Goal: Task Accomplishment & Management: Complete application form

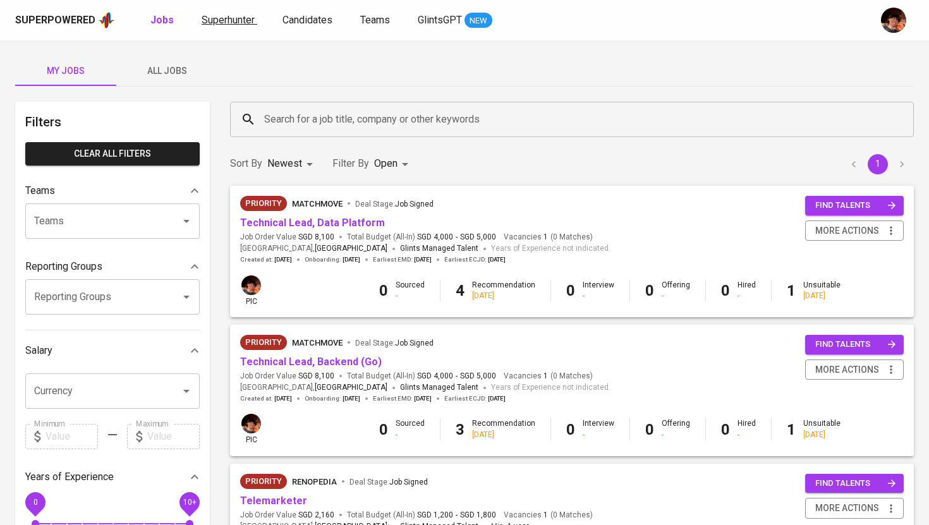
click at [217, 23] on span "Superhunter" at bounding box center [228, 20] width 53 height 12
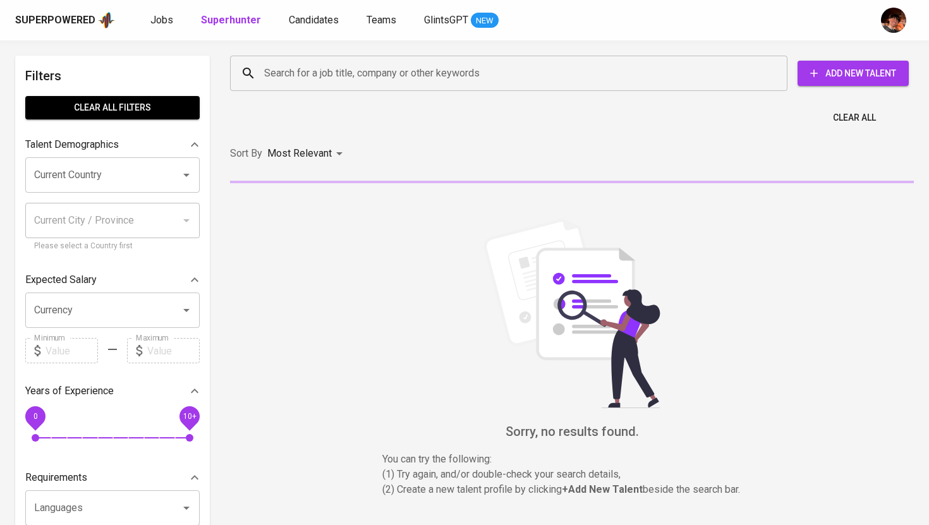
click at [325, 75] on input "Search for a job title, company or other keywords" at bounding box center [512, 73] width 502 height 24
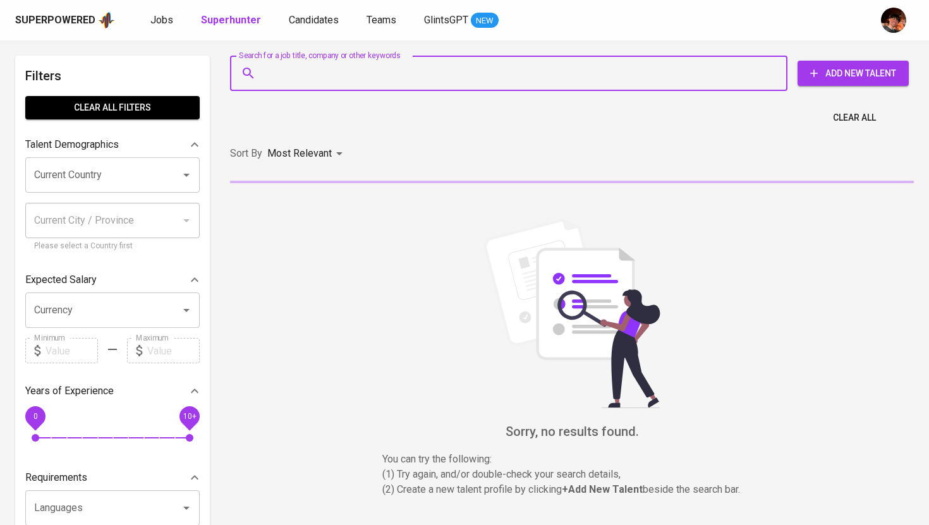
paste input "[EMAIL_ADDRESS][DOMAIN_NAME]"
type input "[EMAIL_ADDRESS][DOMAIN_NAME]"
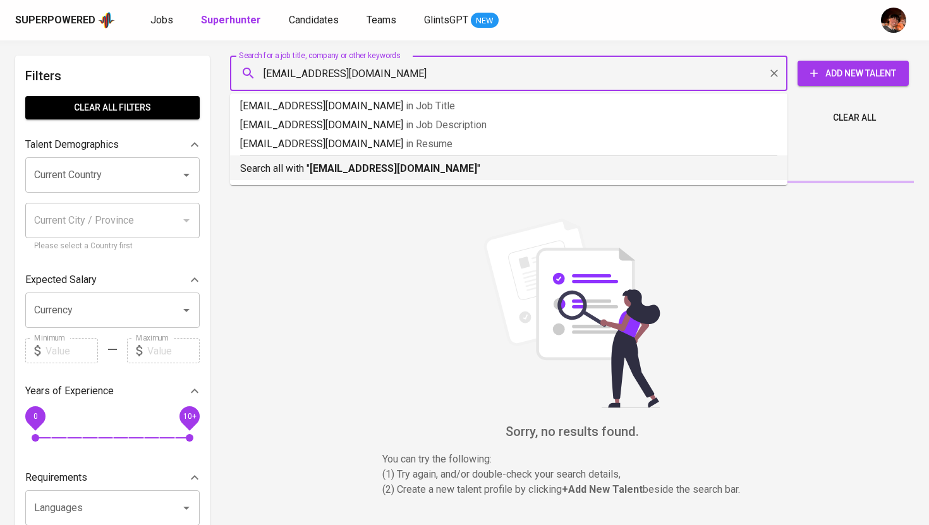
click at [337, 170] on b "[EMAIL_ADDRESS][DOMAIN_NAME]" at bounding box center [393, 168] width 167 height 12
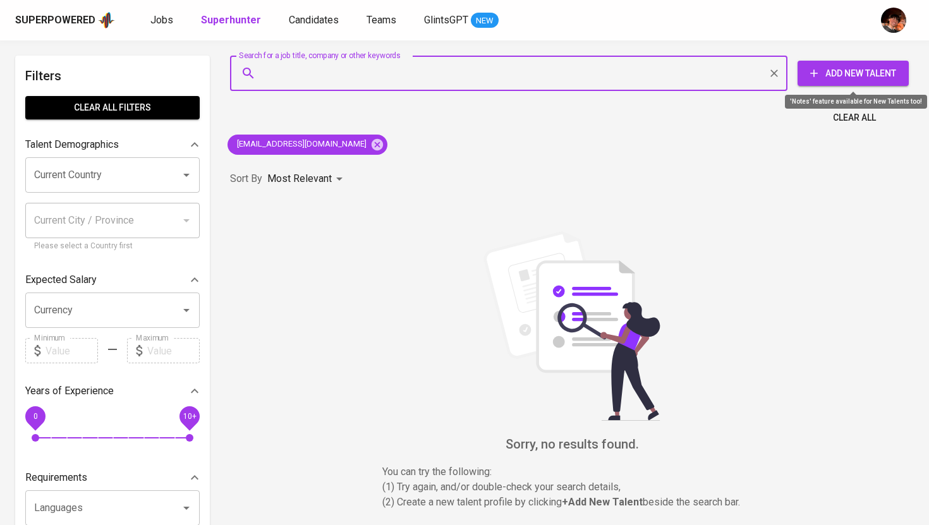
click at [831, 73] on span "Add New Talent" at bounding box center [852, 74] width 91 height 16
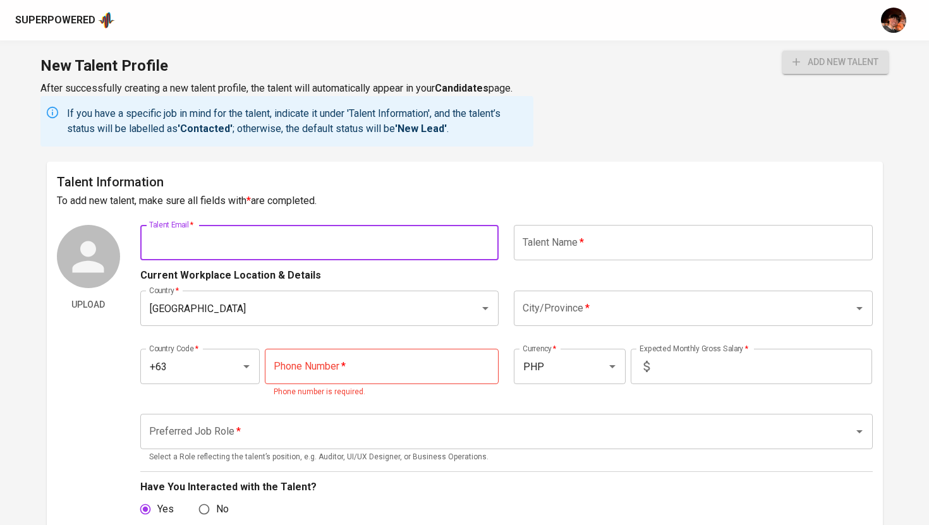
click at [356, 239] on input "text" at bounding box center [319, 242] width 359 height 35
paste input "[EMAIL_ADDRESS][DOMAIN_NAME]"
type input "[EMAIL_ADDRESS][DOMAIN_NAME]"
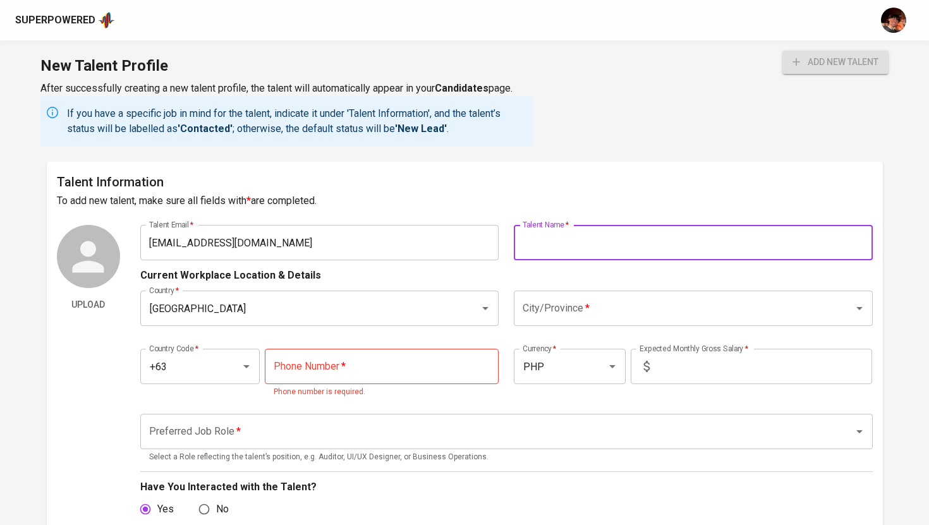
click at [547, 249] on input "text" at bounding box center [693, 242] width 359 height 35
click at [490, 281] on div "Current Workplace Location & Details" at bounding box center [506, 271] width 732 height 23
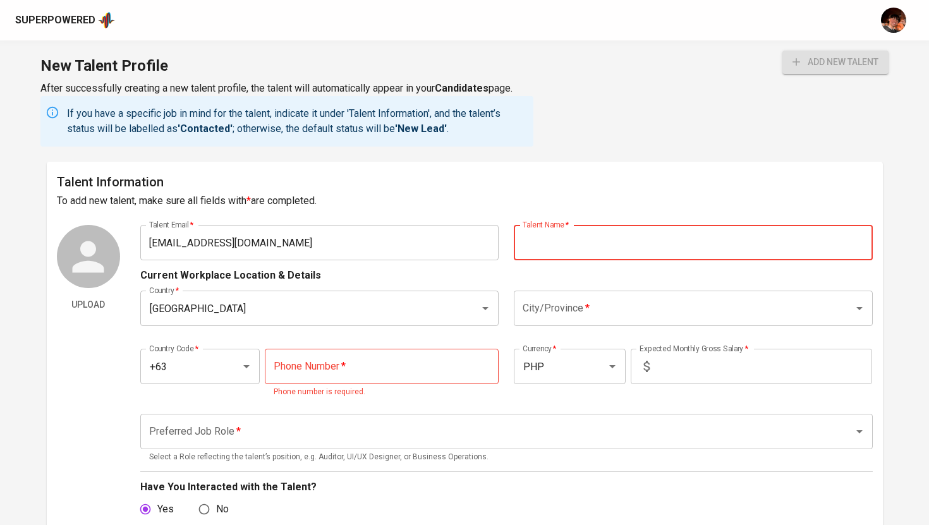
click at [557, 258] on input "text" at bounding box center [693, 242] width 359 height 35
type input "J"
type input "[PERSON_NAME] [PERSON_NAME]"
click at [579, 316] on input "City/Province   *" at bounding box center [675, 308] width 312 height 24
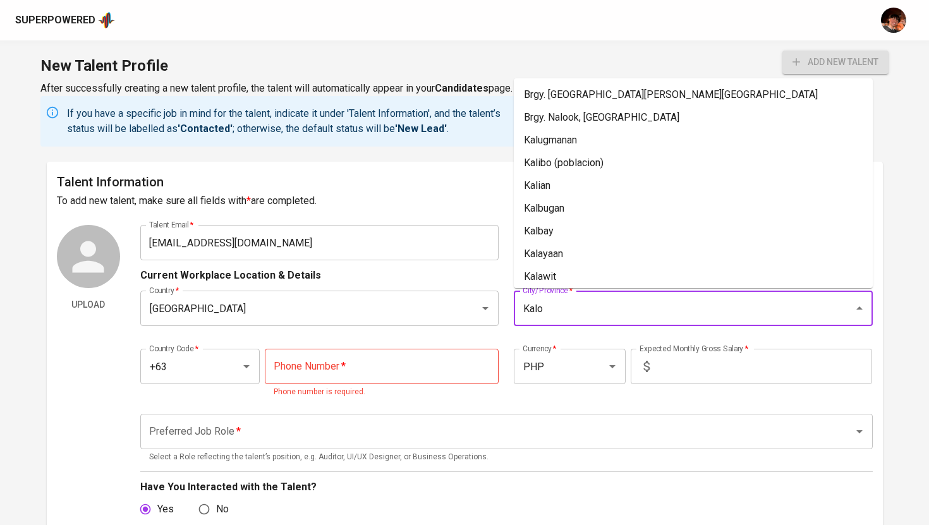
type input "Kaloo"
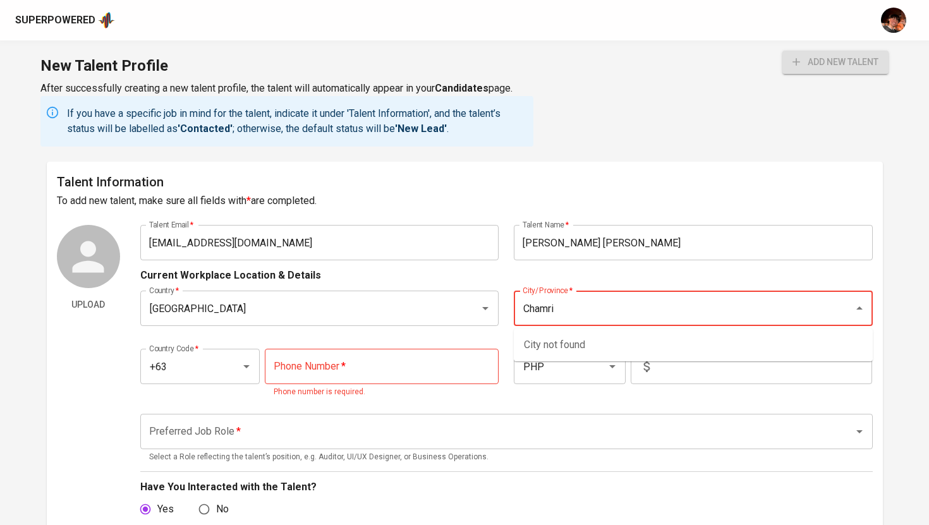
type input "Chamrin"
click at [573, 319] on input "City/Province   *" at bounding box center [675, 308] width 312 height 24
click at [565, 347] on li "[GEOGRAPHIC_DATA]" at bounding box center [693, 345] width 359 height 23
type input "[GEOGRAPHIC_DATA]"
click at [674, 370] on input "text" at bounding box center [762, 366] width 217 height 35
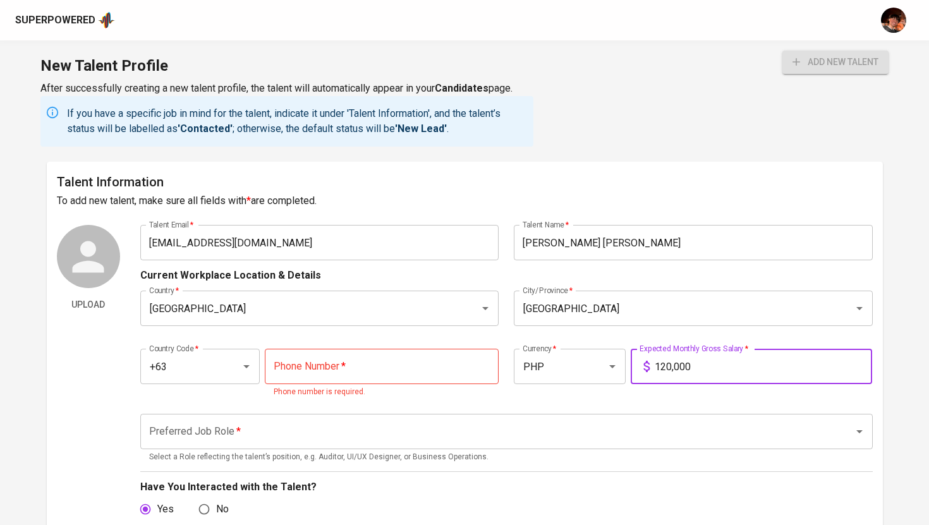
type input "120,000"
click at [294, 369] on input "tel" at bounding box center [382, 366] width 234 height 35
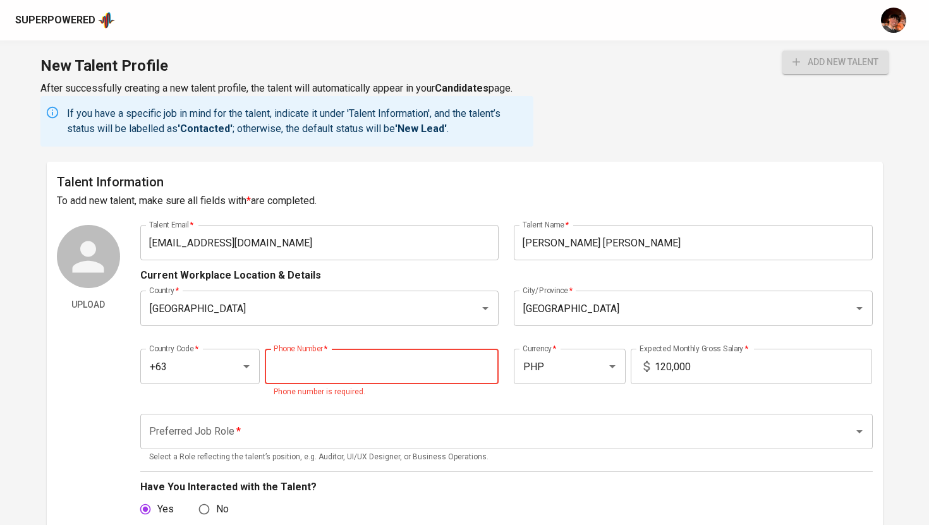
click at [383, 364] on input "tel" at bounding box center [382, 366] width 234 height 35
paste input "[PHONE_NUMBER]"
type input "[PHONE_NUMBER]"
click at [352, 430] on div "Preferred Job Role *" at bounding box center [506, 431] width 732 height 35
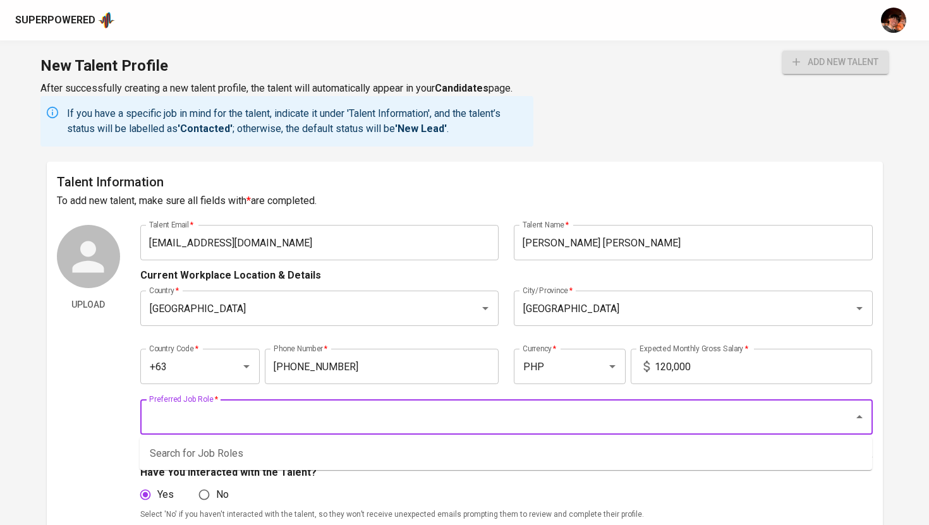
click at [318, 420] on input "Preferred Job Role   *" at bounding box center [488, 417] width 685 height 24
click at [423, 428] on input "Preferred Job Role   *" at bounding box center [488, 417] width 685 height 24
click at [411, 414] on input "Preferred Job Role   *" at bounding box center [488, 417] width 685 height 24
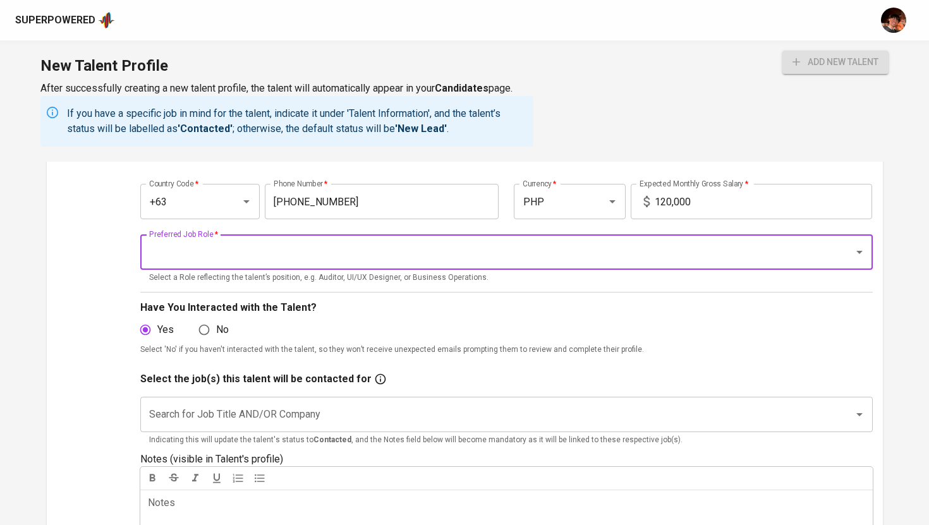
scroll to position [166, 0]
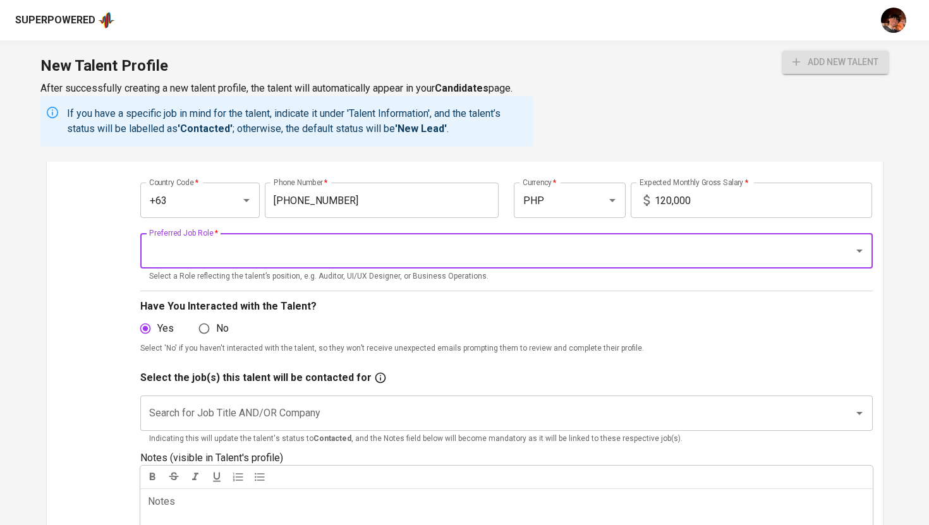
click at [418, 254] on input "Preferred Job Role   *" at bounding box center [488, 251] width 685 height 24
click at [115, 263] on div "Upload" at bounding box center [88, 324] width 63 height 530
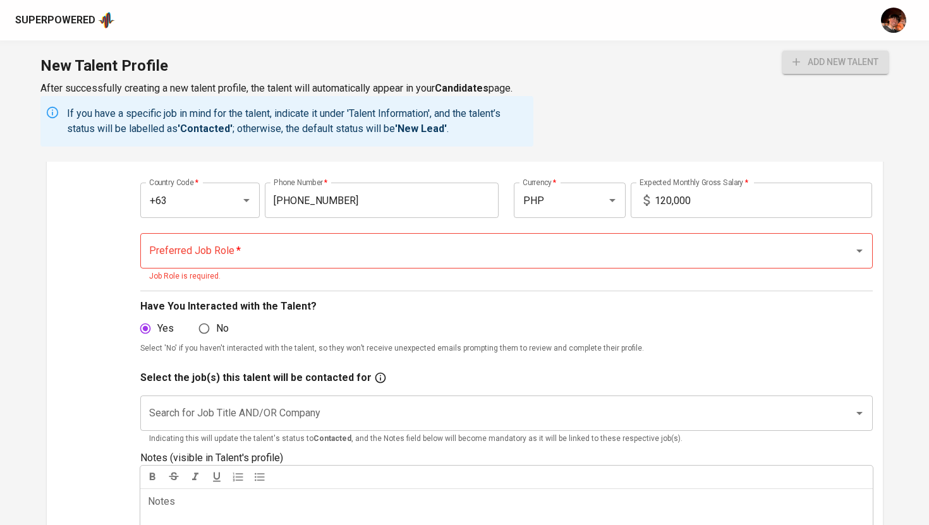
click at [254, 258] on input "Preferred Job Role   *" at bounding box center [488, 251] width 685 height 24
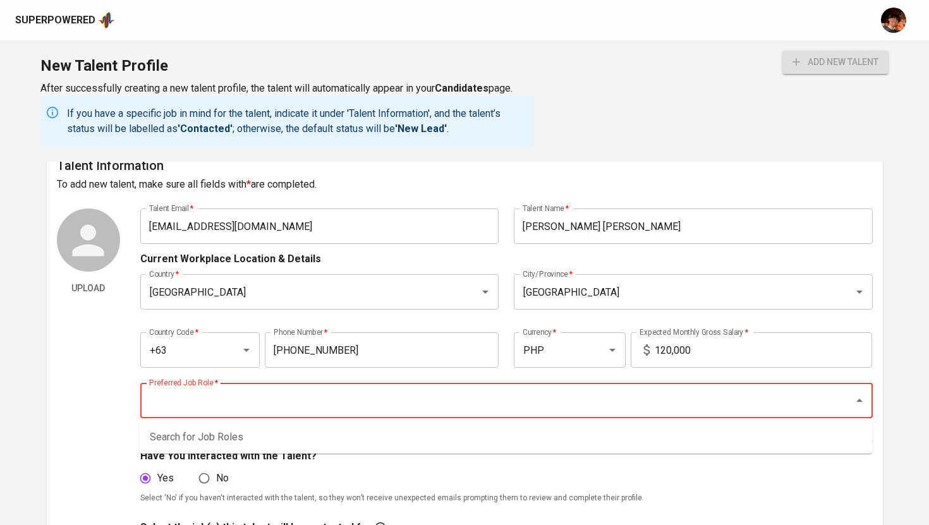
scroll to position [0, 0]
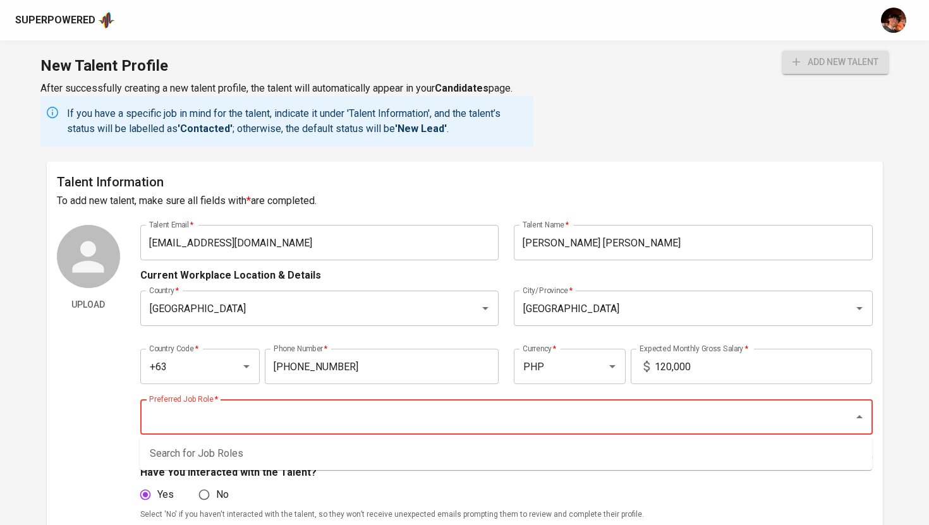
click at [243, 428] on input "Preferred Job Role   *" at bounding box center [488, 417] width 685 height 24
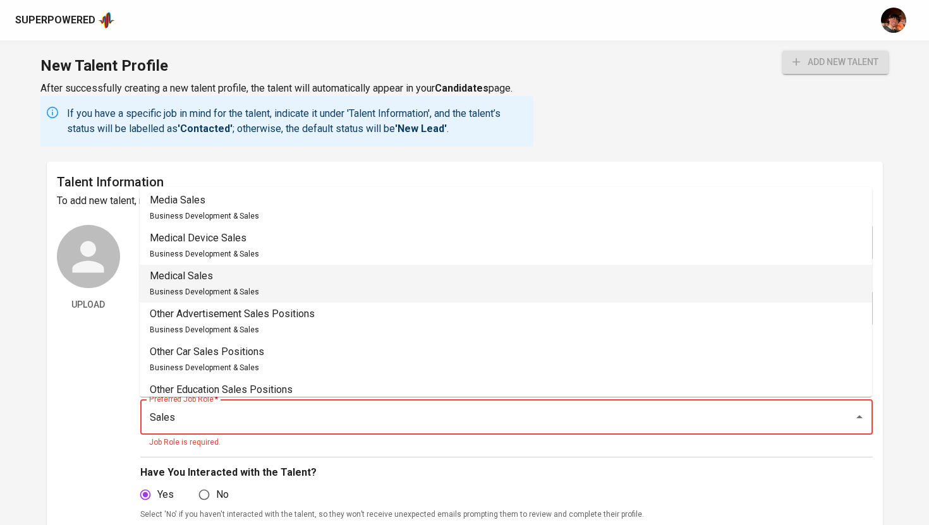
scroll to position [232, 0]
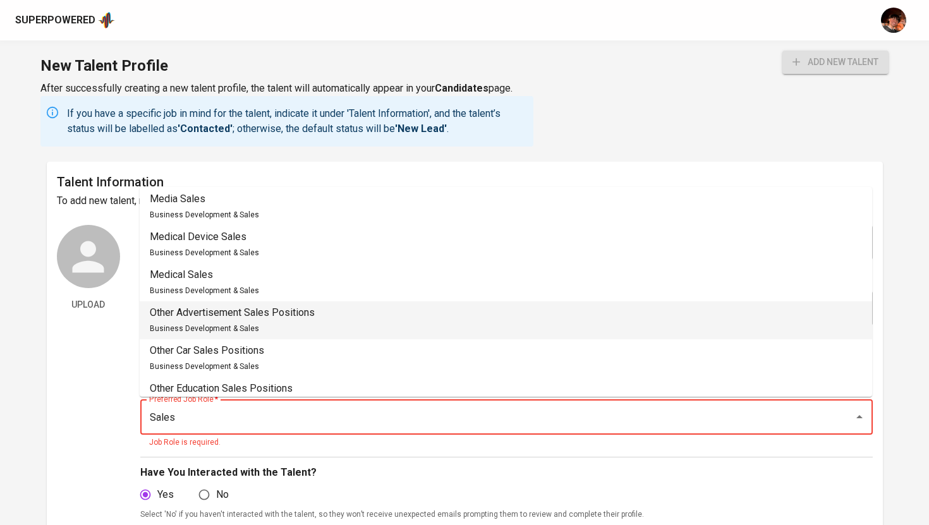
click at [260, 311] on p "Other Advertisement Sales Positions" at bounding box center [232, 312] width 165 height 15
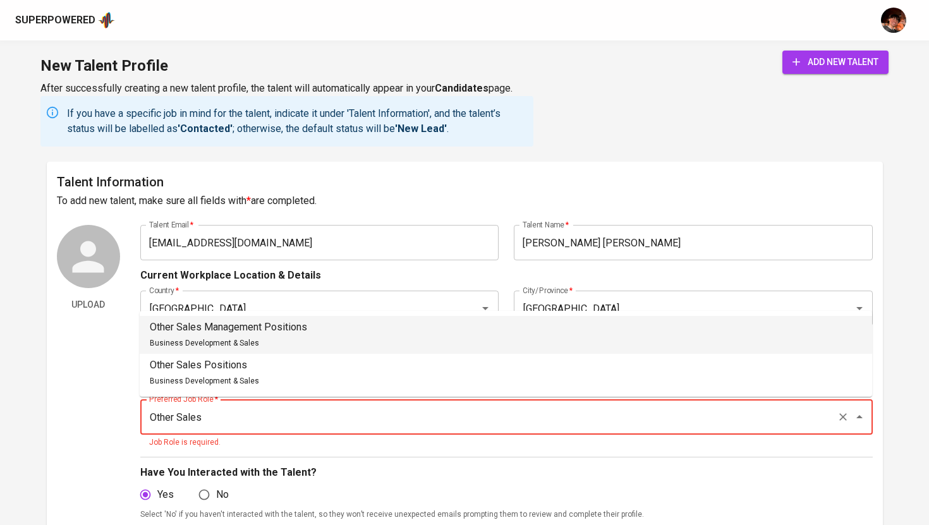
click at [279, 335] on div "Other Sales Management Positions Business Development & Sales" at bounding box center [228, 335] width 157 height 30
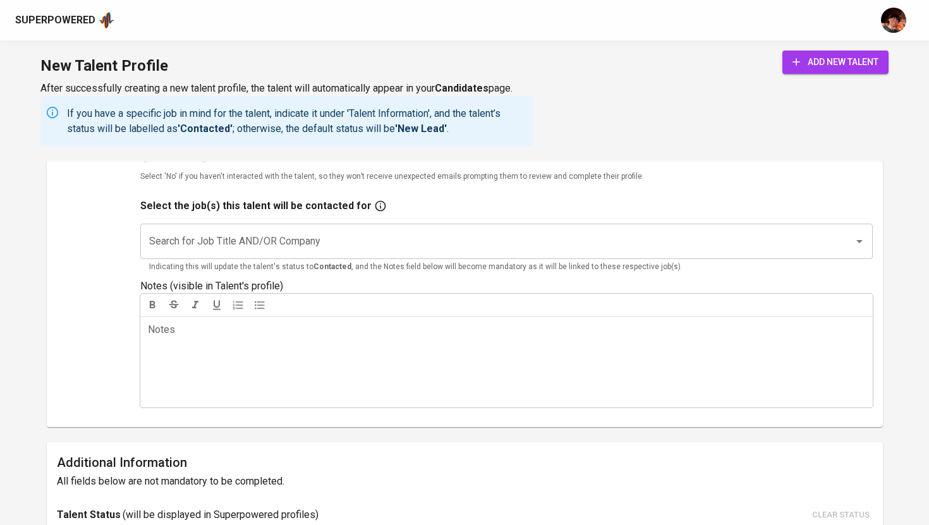
scroll to position [327, 0]
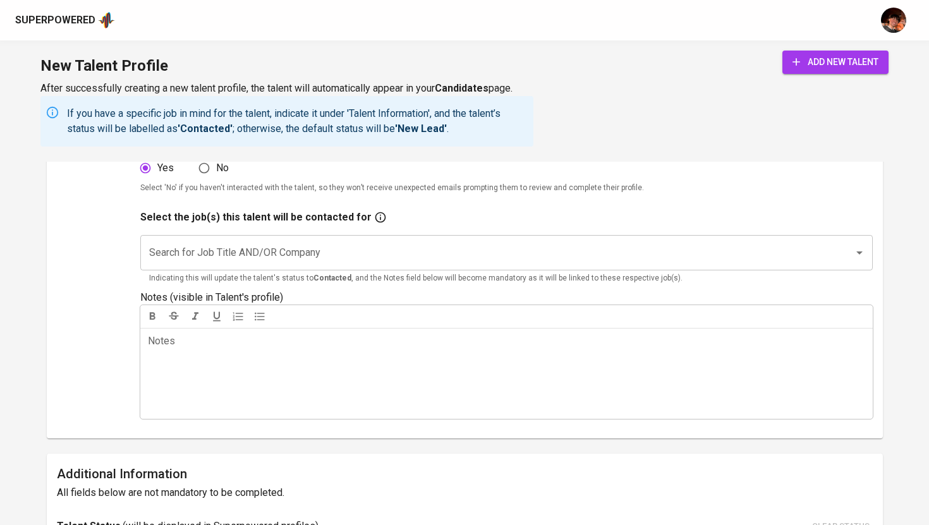
click at [323, 239] on div "Search for Job Title AND/OR Company" at bounding box center [506, 252] width 732 height 35
type input "Other Sales Management Positions"
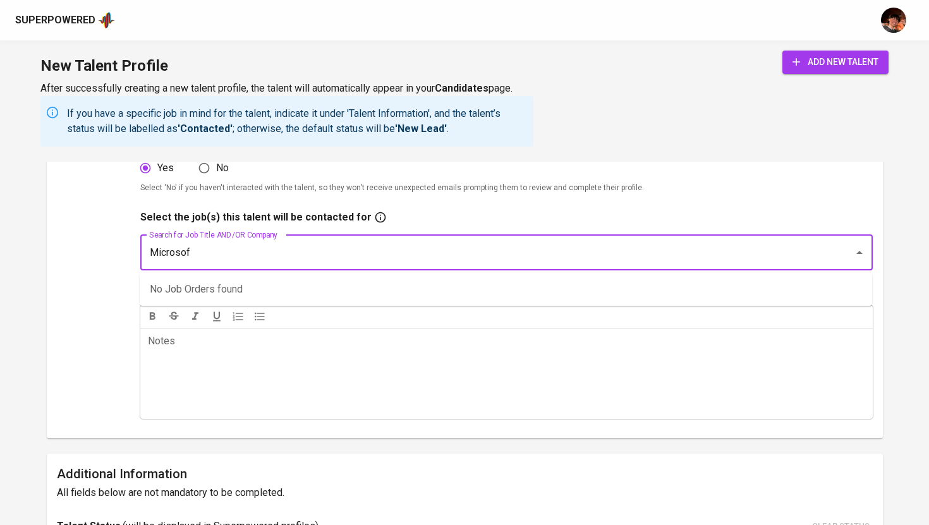
type input "Microsoft"
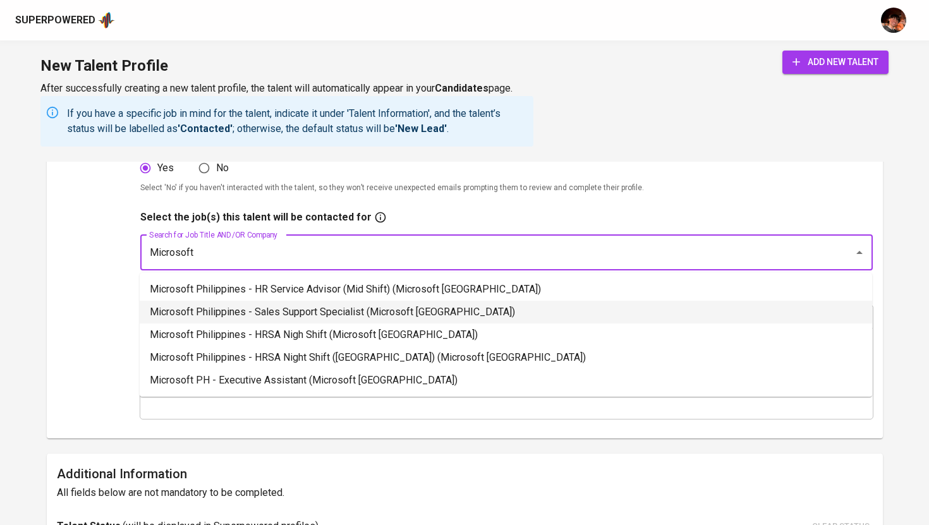
click at [382, 317] on li "Microsoft Philippines - Sales Support Specialist (Microsoft [GEOGRAPHIC_DATA])" at bounding box center [506, 312] width 732 height 23
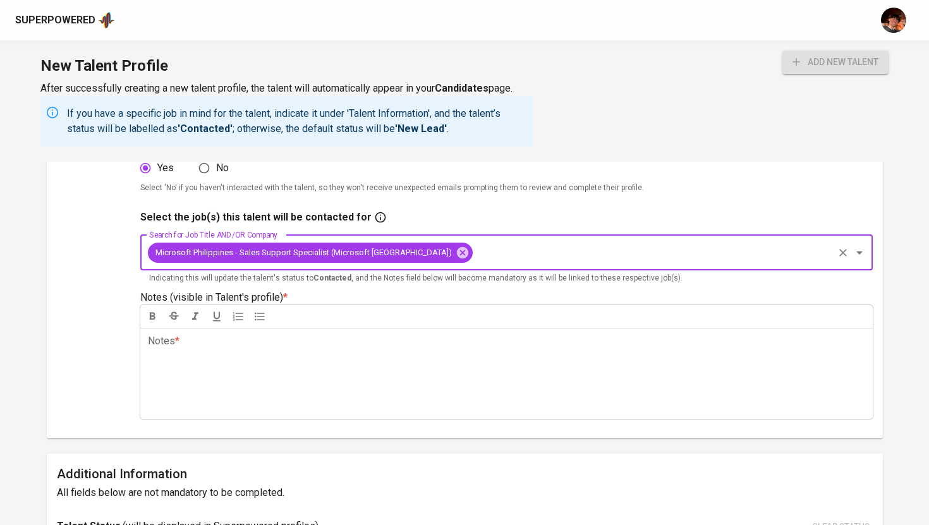
click at [370, 377] on div "Notes * ﻿" at bounding box center [506, 373] width 732 height 91
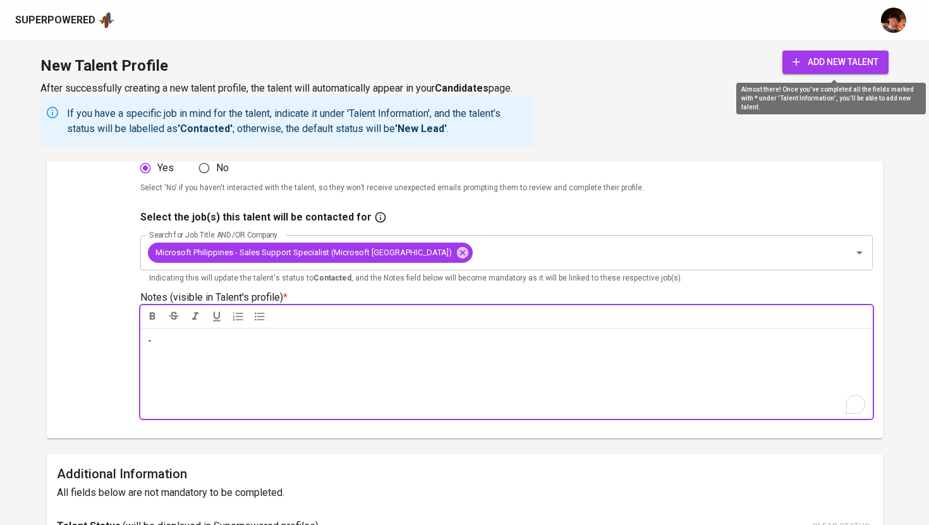
click at [817, 62] on span "add new talent" at bounding box center [835, 62] width 86 height 16
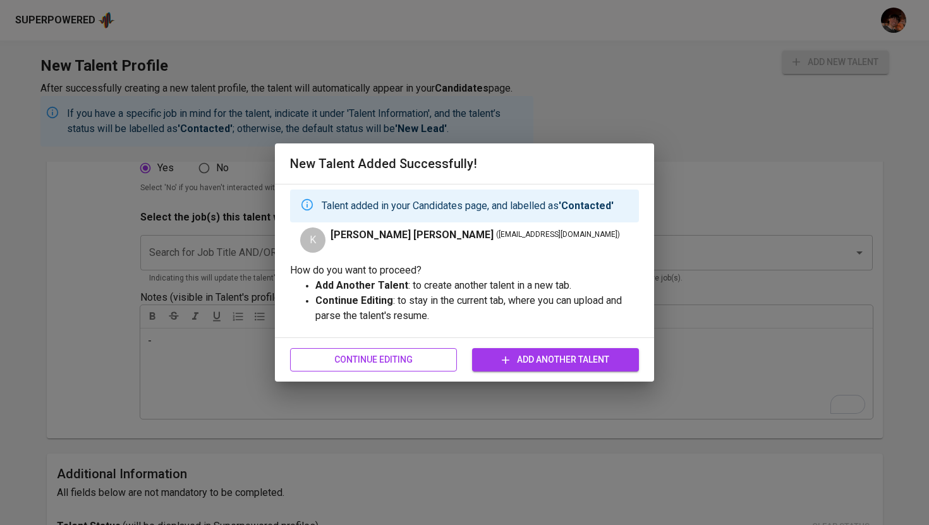
click at [380, 363] on span "Continue Editing" at bounding box center [373, 360] width 147 height 16
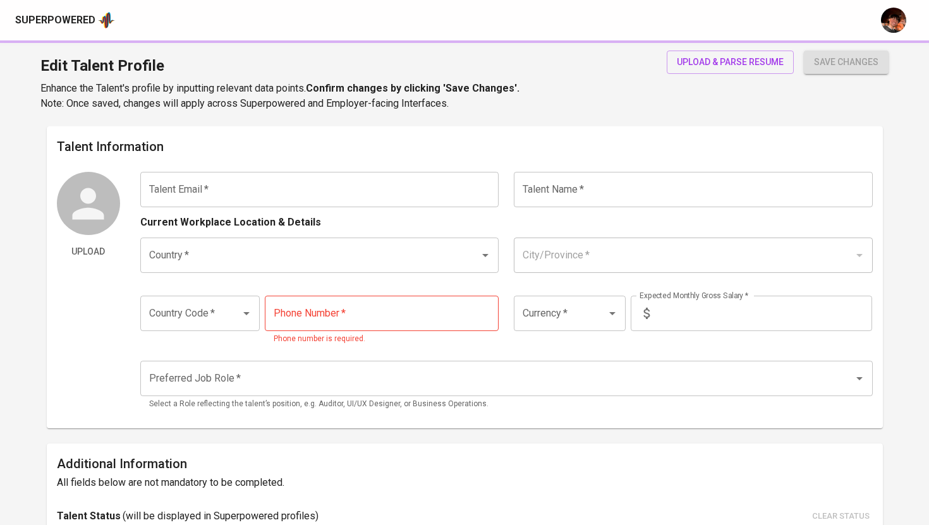
type input "[EMAIL_ADDRESS][DOMAIN_NAME]"
type input "[PERSON_NAME] [PERSON_NAME]"
type input "[GEOGRAPHIC_DATA]"
type input "+63"
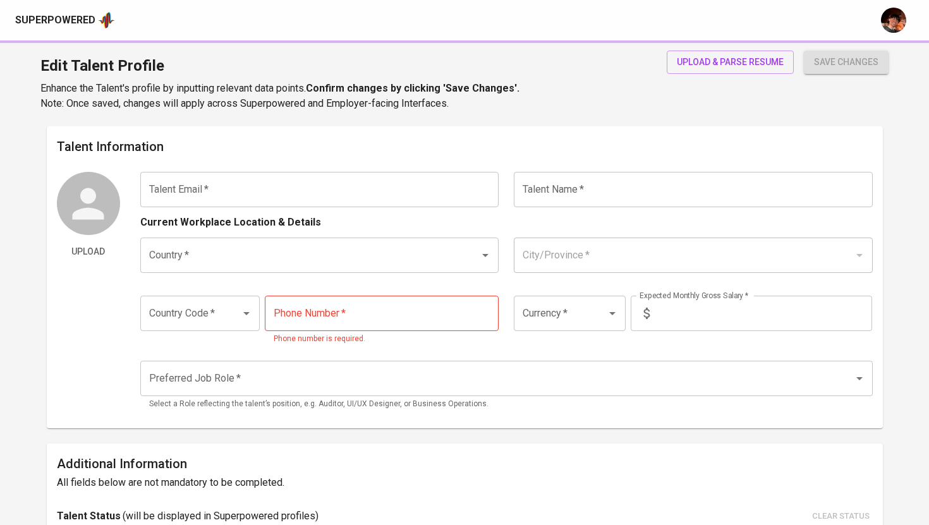
type input "[PHONE_NUMBER]"
type input "PHP"
type input "120,000"
type input "Other Sales Management Positions"
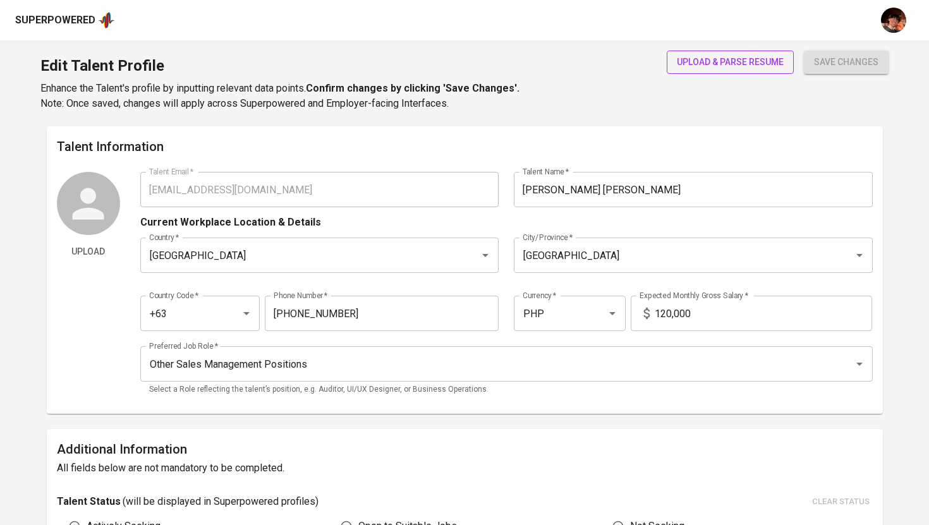
click at [708, 71] on button "upload & parse resume" at bounding box center [729, 62] width 127 height 23
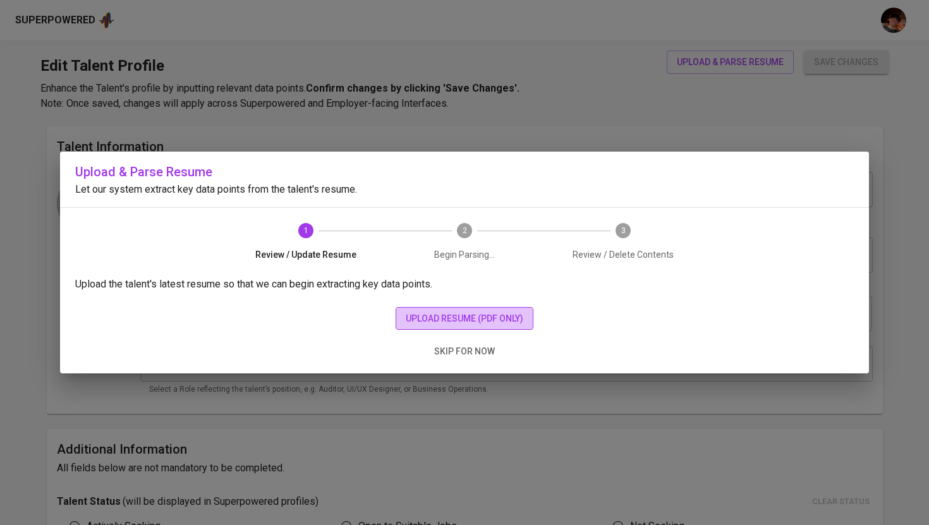
click at [469, 311] on span "upload resume (pdf only)" at bounding box center [464, 319] width 117 height 16
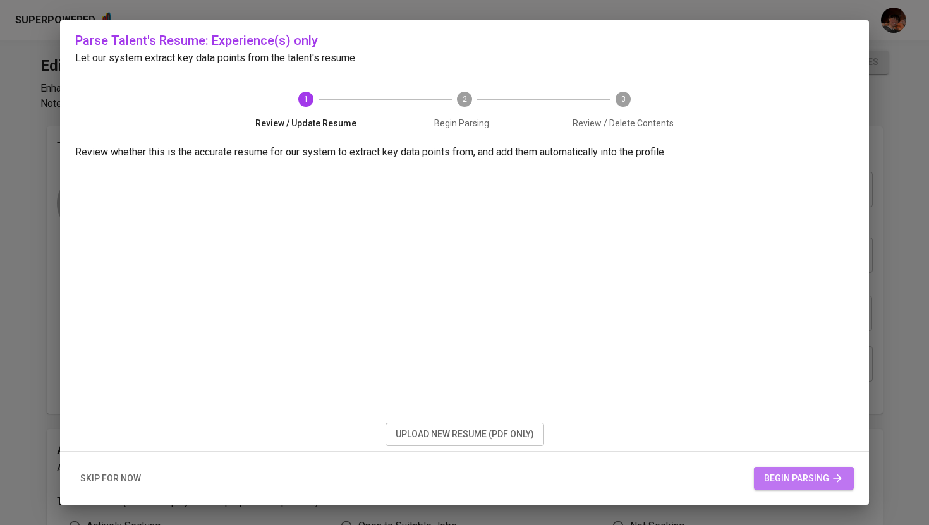
click at [779, 479] on span "begin parsing" at bounding box center [804, 479] width 80 height 16
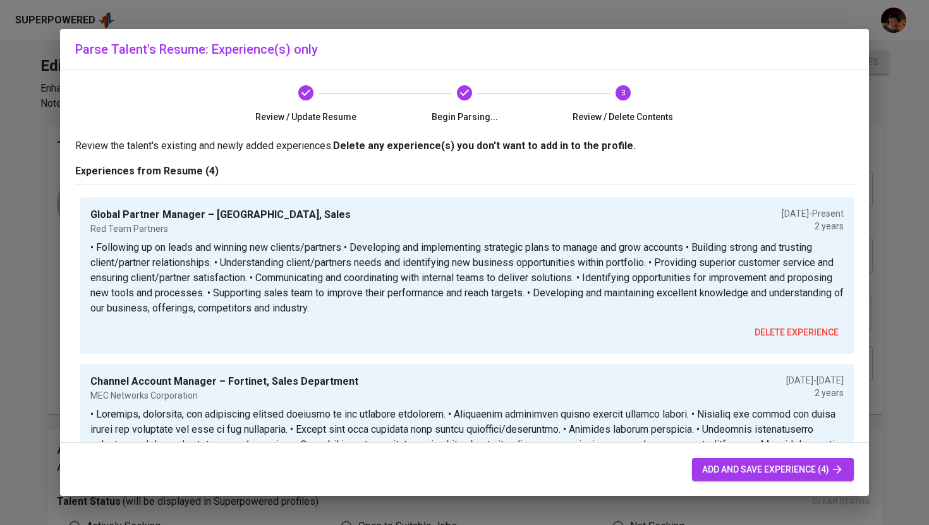
click at [756, 469] on span "add and save experience (4)" at bounding box center [773, 470] width 142 height 16
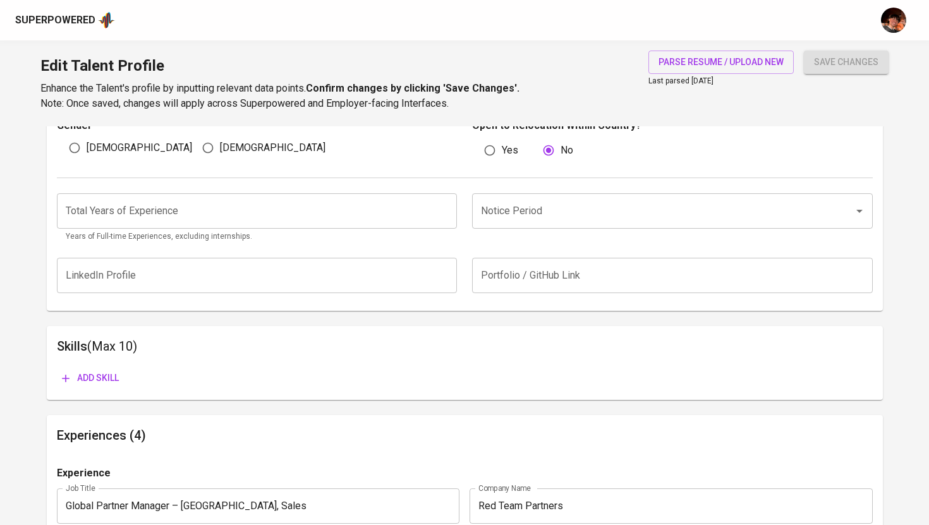
scroll to position [437, 0]
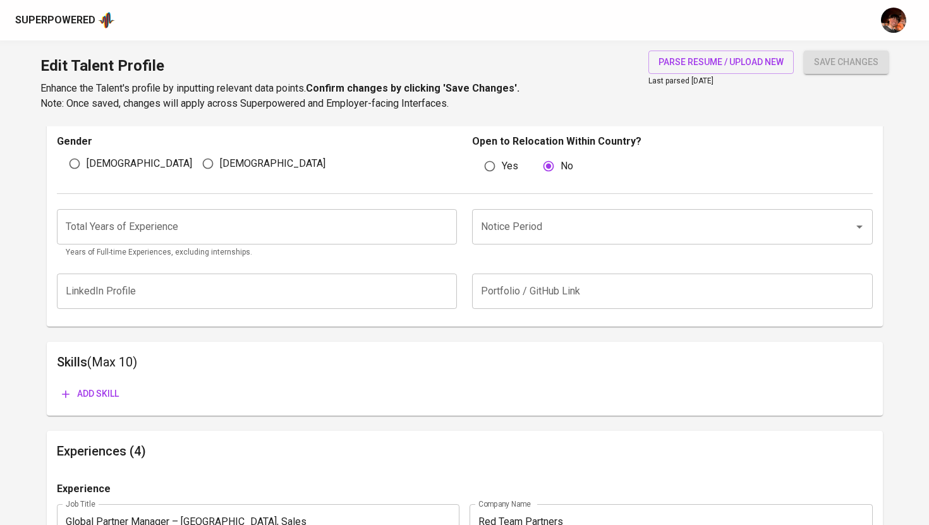
click at [361, 227] on input "number" at bounding box center [257, 226] width 401 height 35
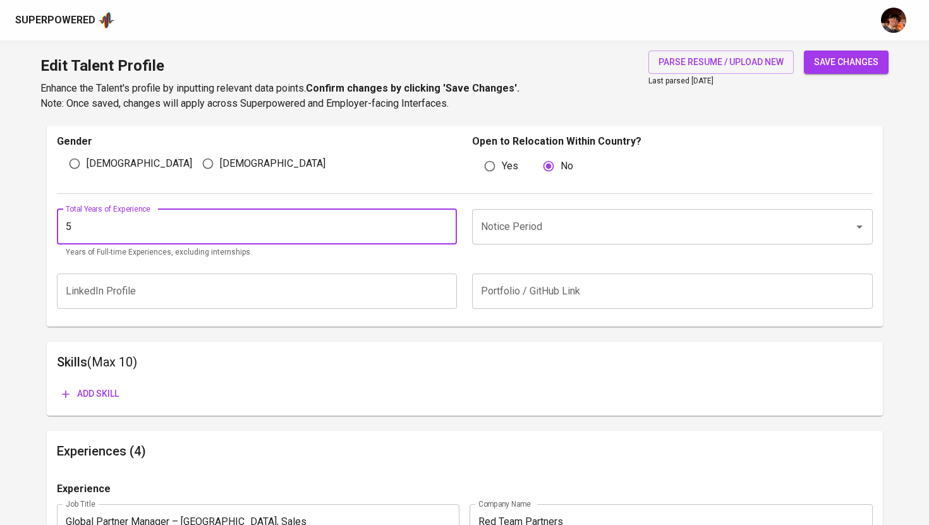
type input "5"
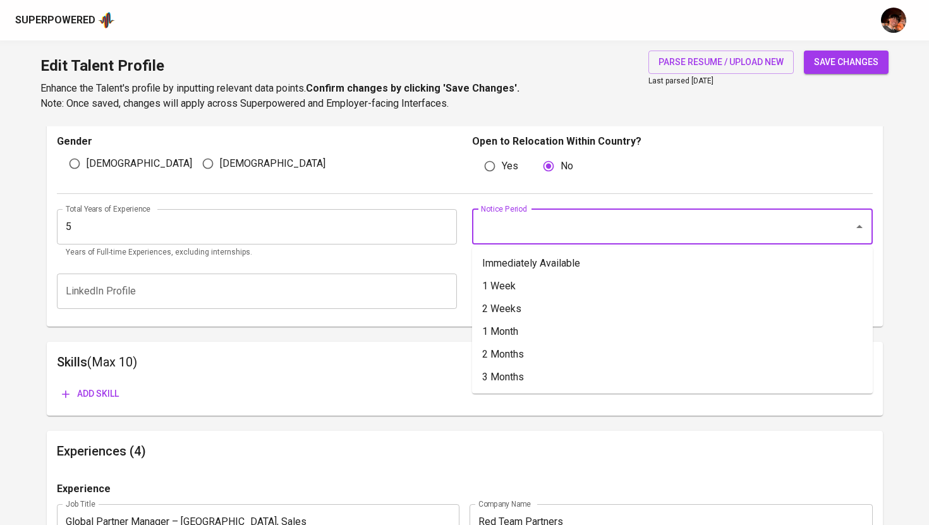
click at [507, 226] on input "Notice Period" at bounding box center [655, 227] width 354 height 24
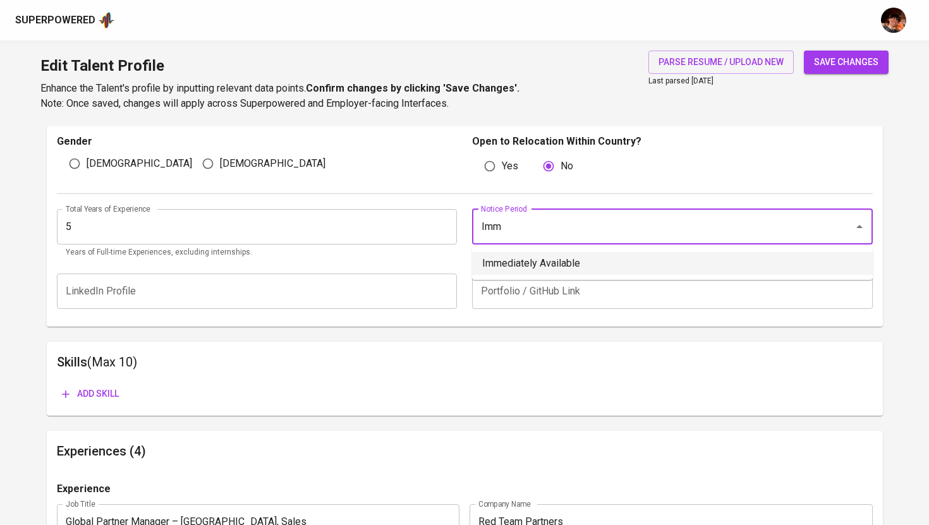
click at [512, 266] on li "Immediately Available" at bounding box center [672, 263] width 401 height 23
type input "Immediately Available"
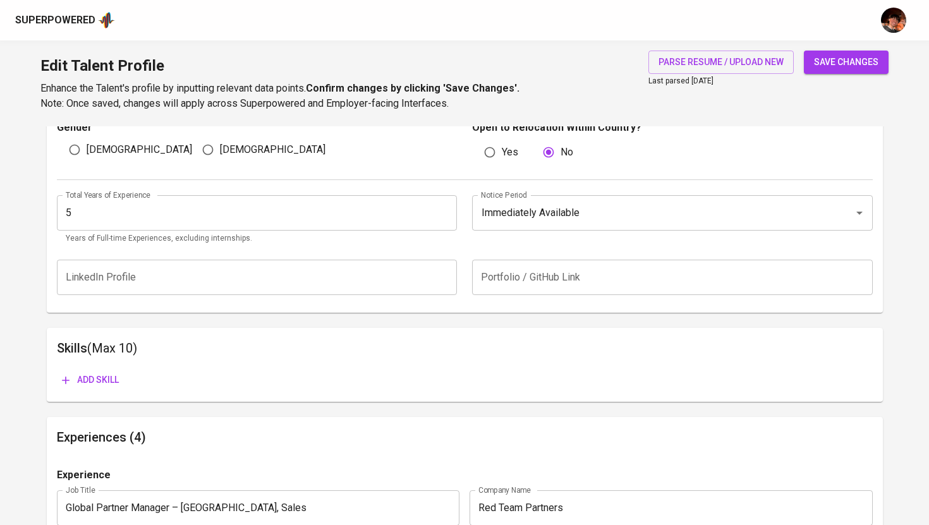
scroll to position [428, 0]
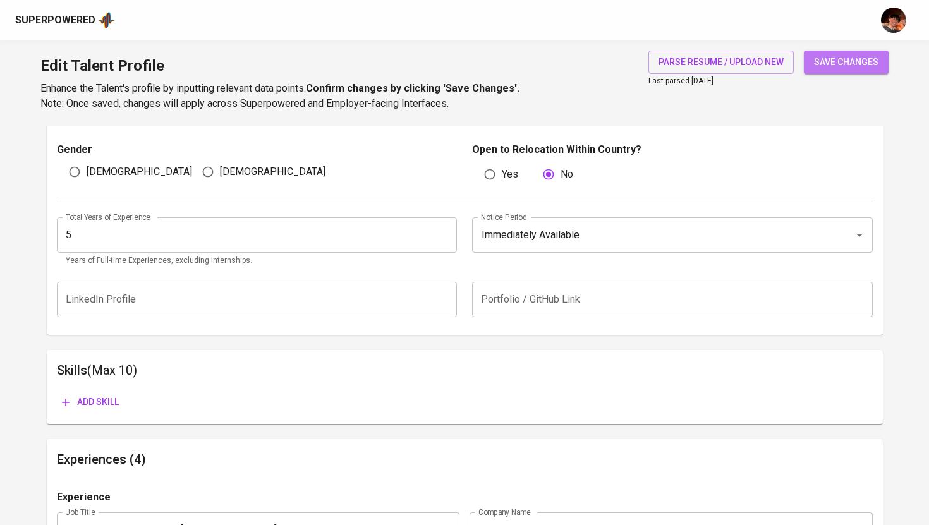
click at [858, 64] on span "save changes" at bounding box center [846, 62] width 64 height 16
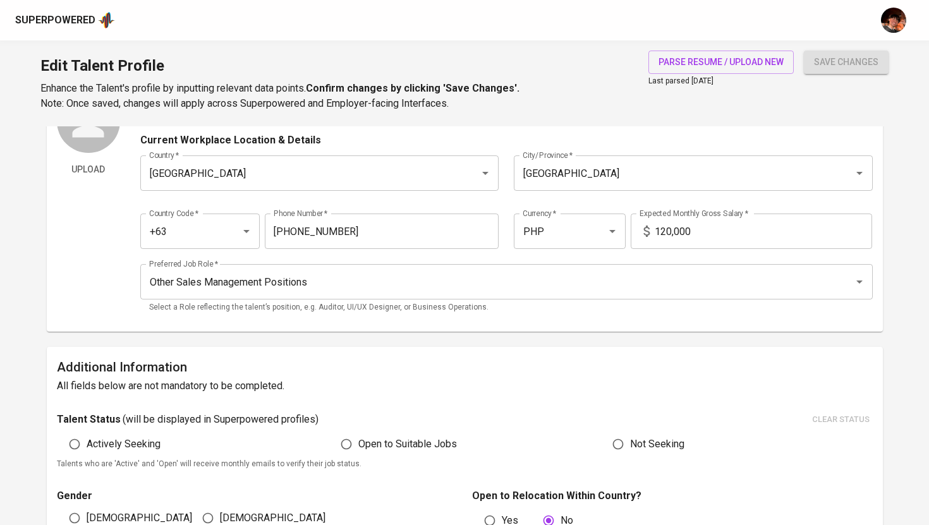
scroll to position [0, 0]
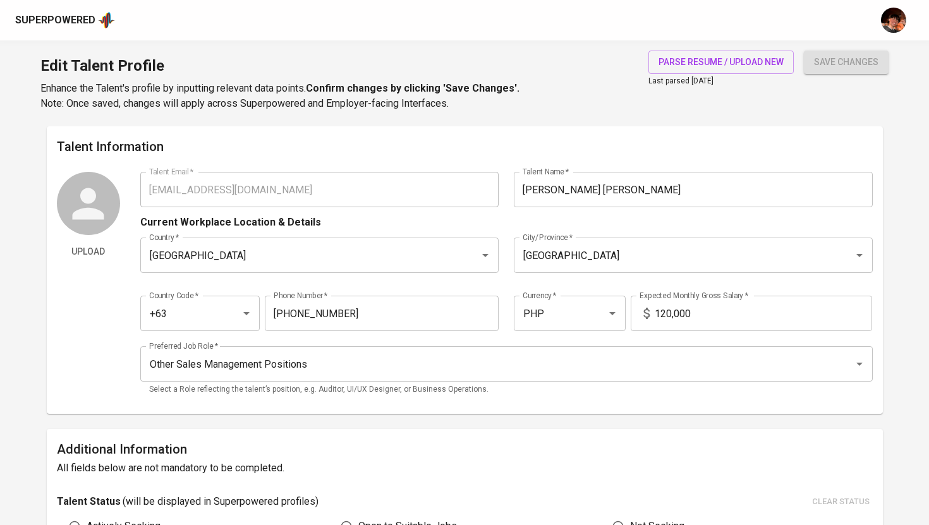
click at [89, 21] on div "Superpowered" at bounding box center [55, 20] width 80 height 15
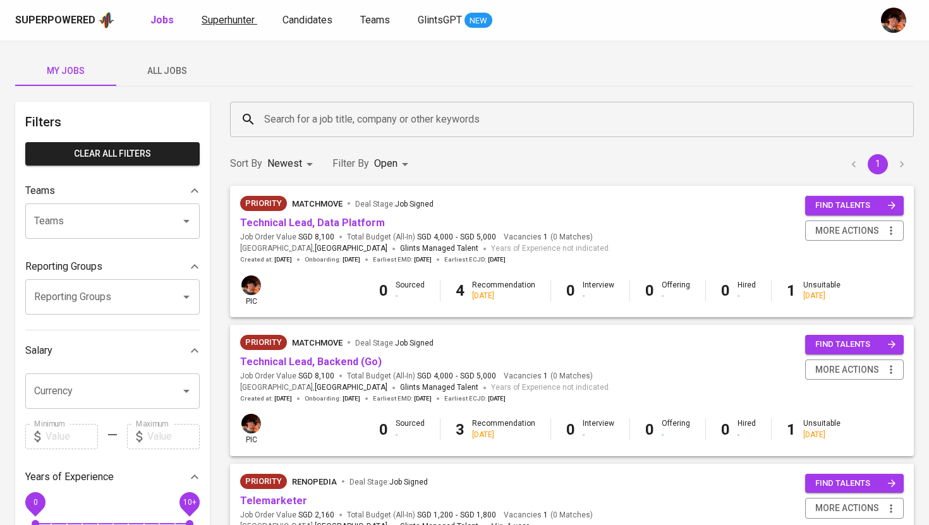
click at [232, 15] on span "Superhunter" at bounding box center [228, 20] width 53 height 12
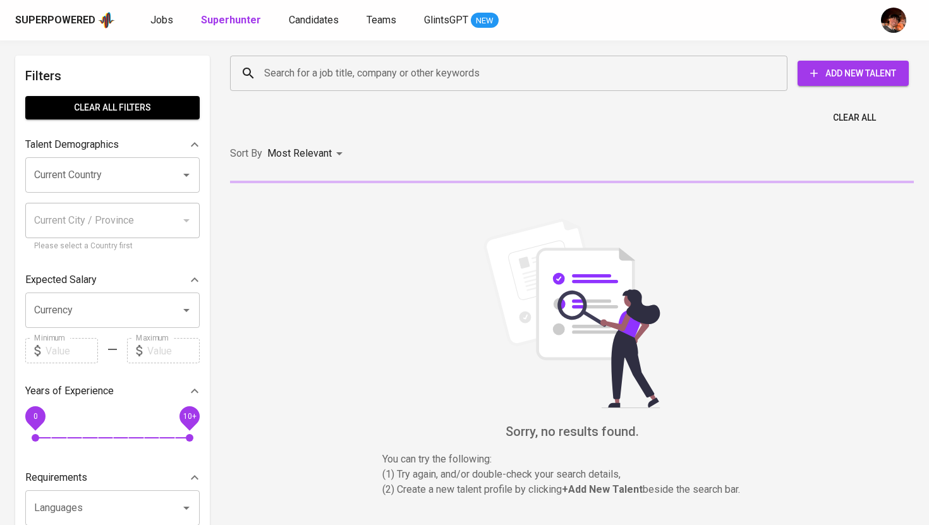
click at [315, 69] on input "Search for a job title, company or other keywords" at bounding box center [512, 73] width 502 height 24
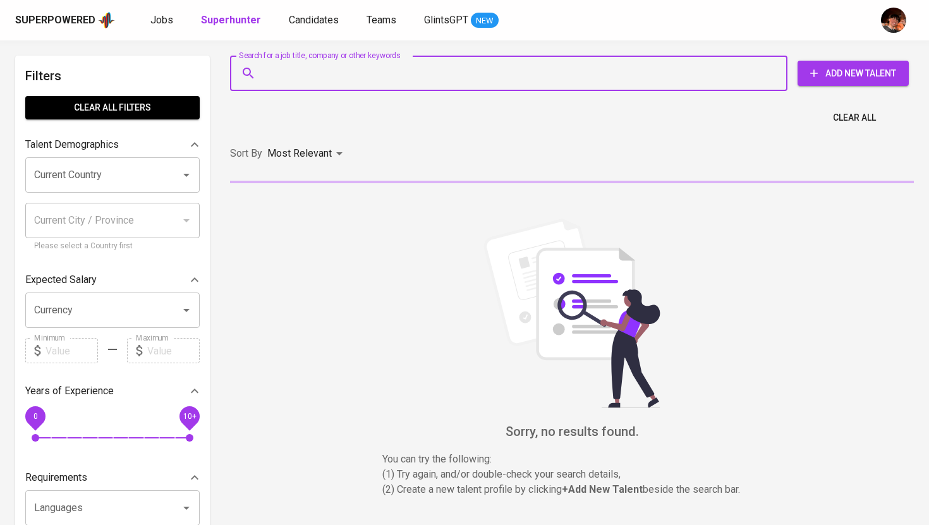
paste input "[EMAIL_ADDRESS][DOMAIN_NAME]"
type input "[EMAIL_ADDRESS][DOMAIN_NAME]"
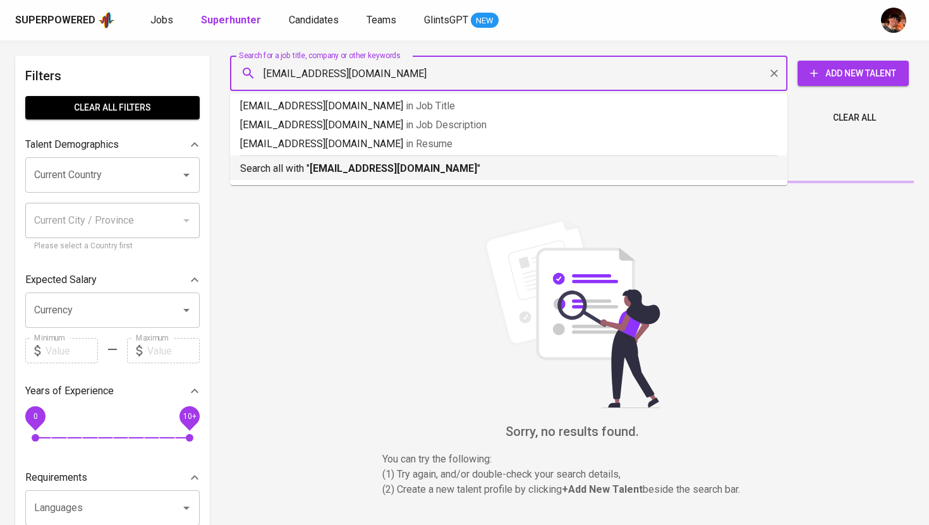
click at [311, 174] on b "[EMAIL_ADDRESS][DOMAIN_NAME]" at bounding box center [393, 168] width 167 height 12
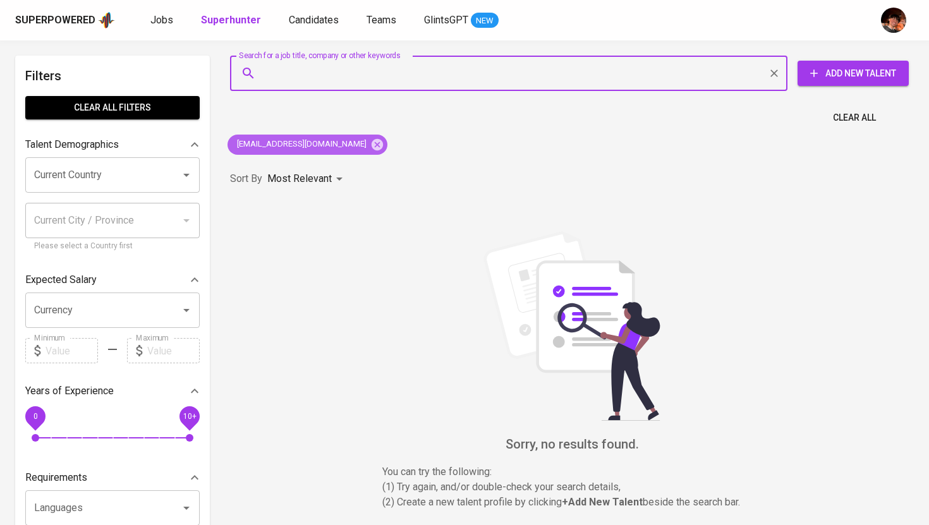
click at [370, 145] on icon at bounding box center [377, 145] width 14 height 14
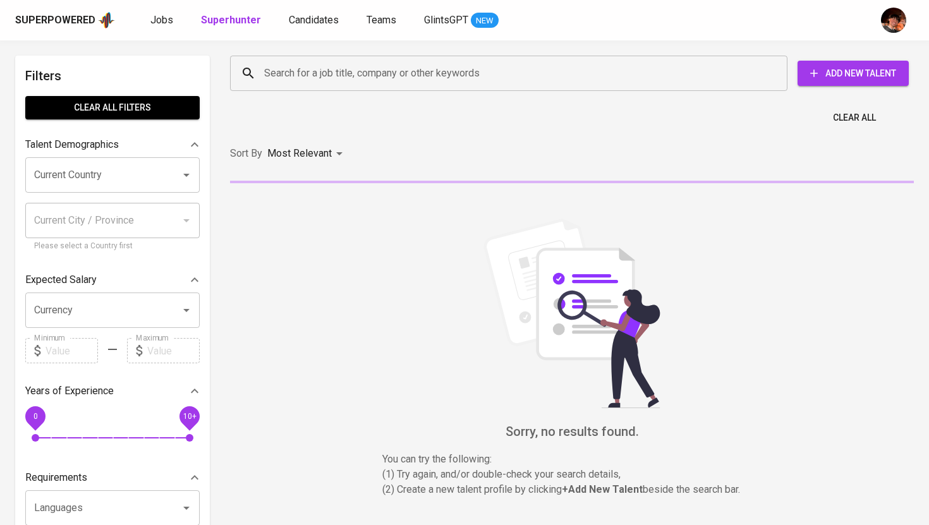
click at [366, 78] on input "Search for a job title, company or other keywords" at bounding box center [512, 73] width 502 height 24
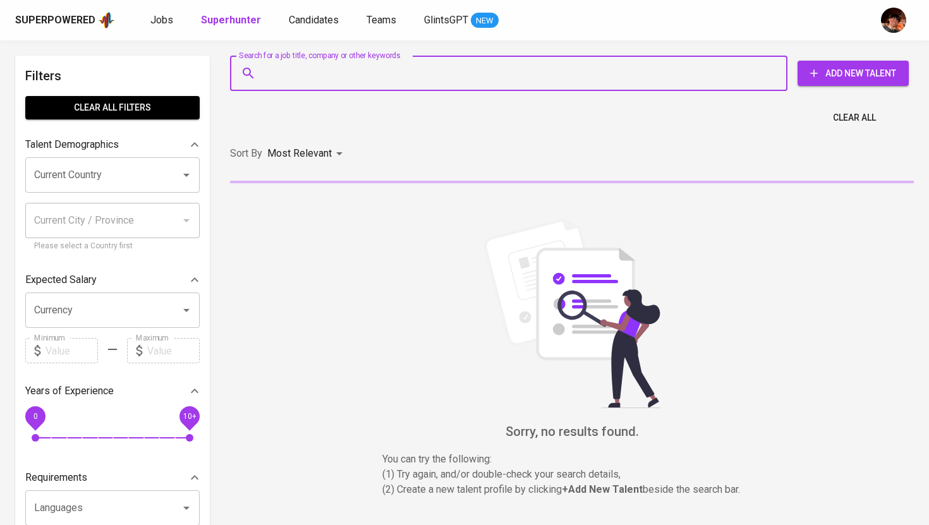
paste input "[EMAIL_ADDRESS][DOMAIN_NAME]"
type input "[EMAIL_ADDRESS][DOMAIN_NAME]"
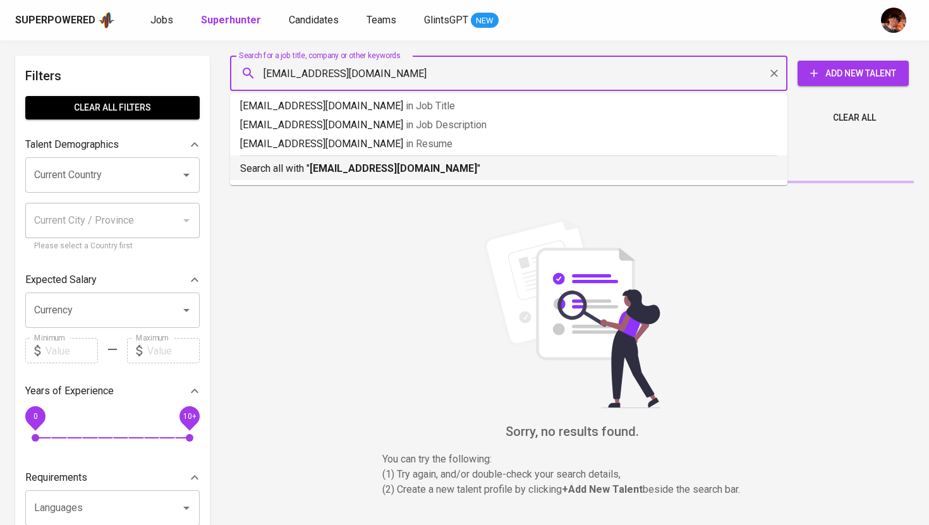
click at [359, 161] on p "Search all with " [EMAIL_ADDRESS][DOMAIN_NAME] "" at bounding box center [508, 168] width 537 height 15
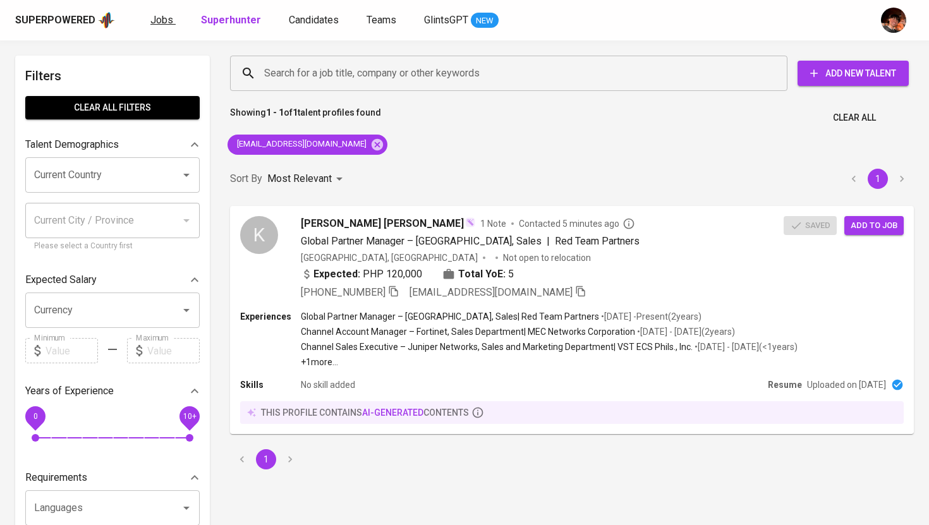
click at [164, 25] on link "Jobs" at bounding box center [162, 21] width 25 height 16
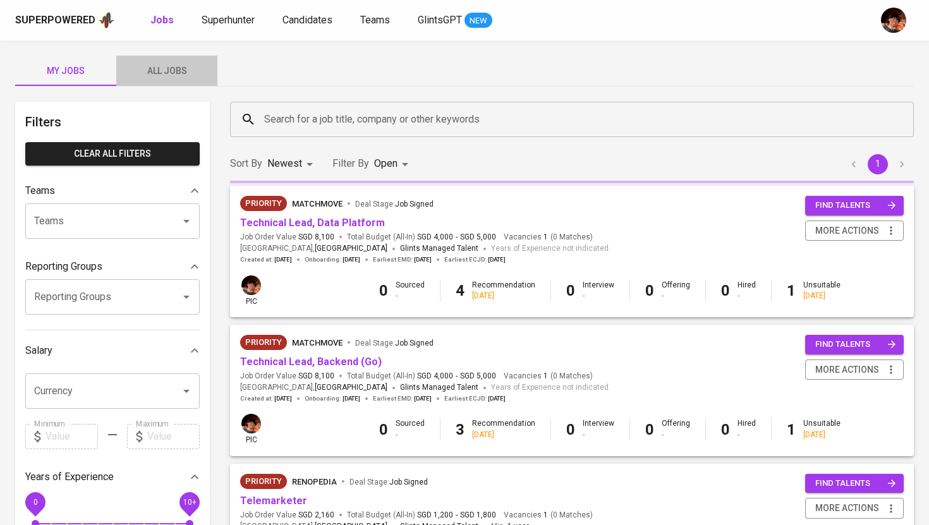
click at [190, 80] on button "All Jobs" at bounding box center [166, 71] width 101 height 30
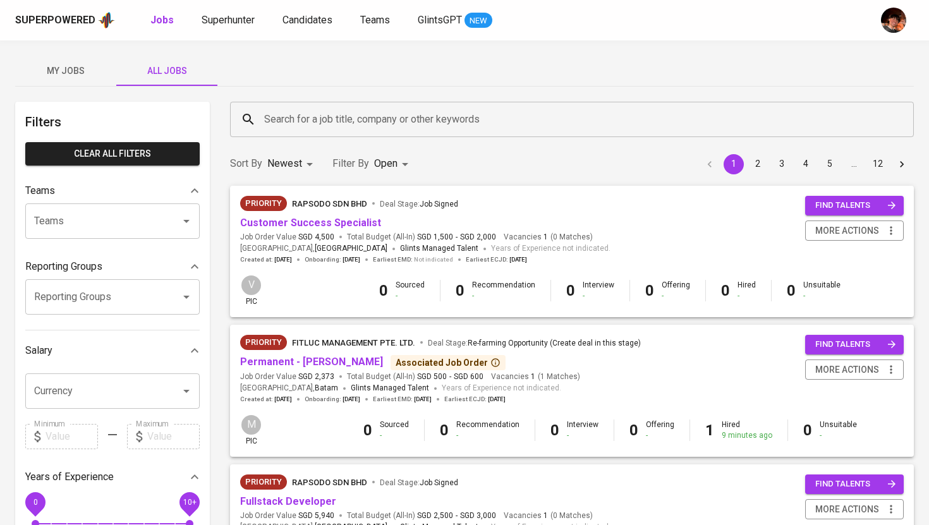
click at [332, 128] on input "Search for a job title, company or other keywords" at bounding box center [575, 119] width 628 height 24
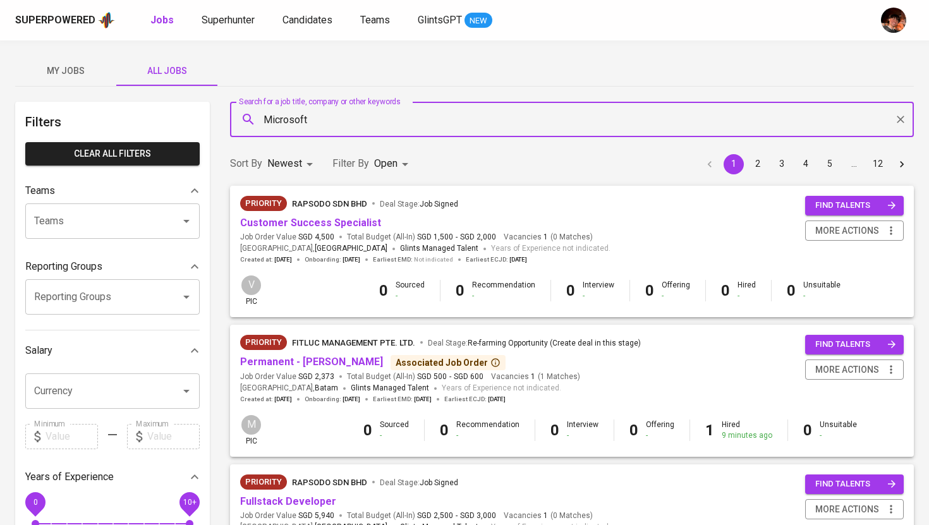
type input "Microsoft"
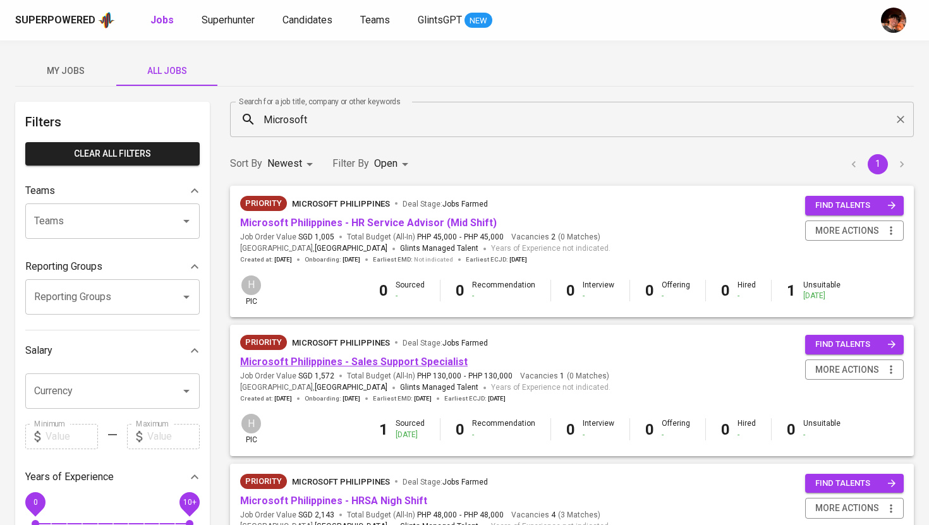
click at [340, 366] on link "Microsoft Philippines - Sales Support Specialist" at bounding box center [353, 362] width 227 height 12
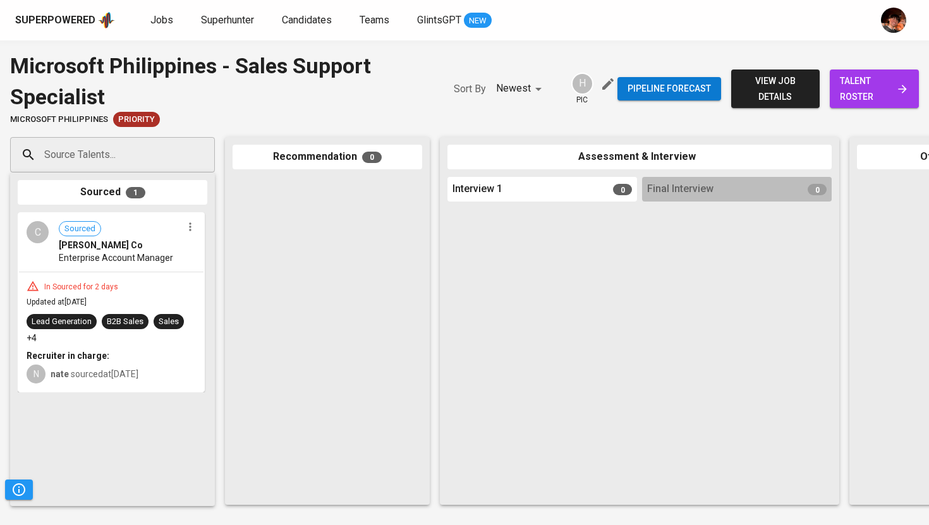
click at [135, 161] on input "Source Talents..." at bounding box center [107, 155] width 133 height 24
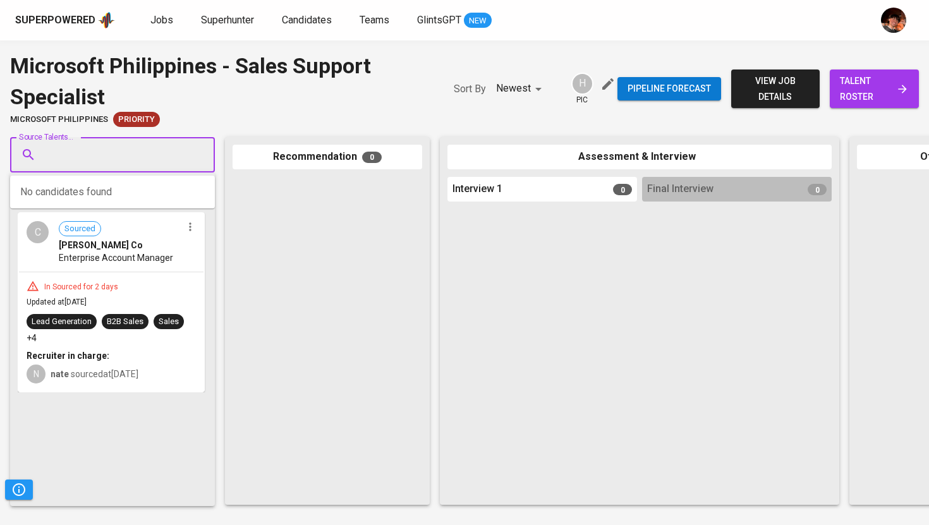
paste input "[EMAIL_ADDRESS][DOMAIN_NAME]"
type input "[EMAIL_ADDRESS][DOMAIN_NAME]"
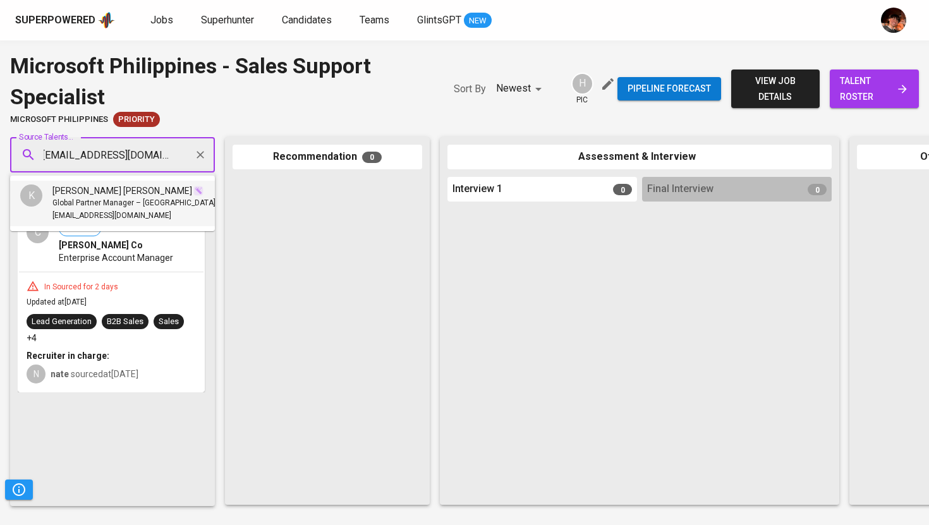
click at [120, 206] on span "Global Partner Manager – [GEOGRAPHIC_DATA], Sales" at bounding box center [145, 203] width 186 height 13
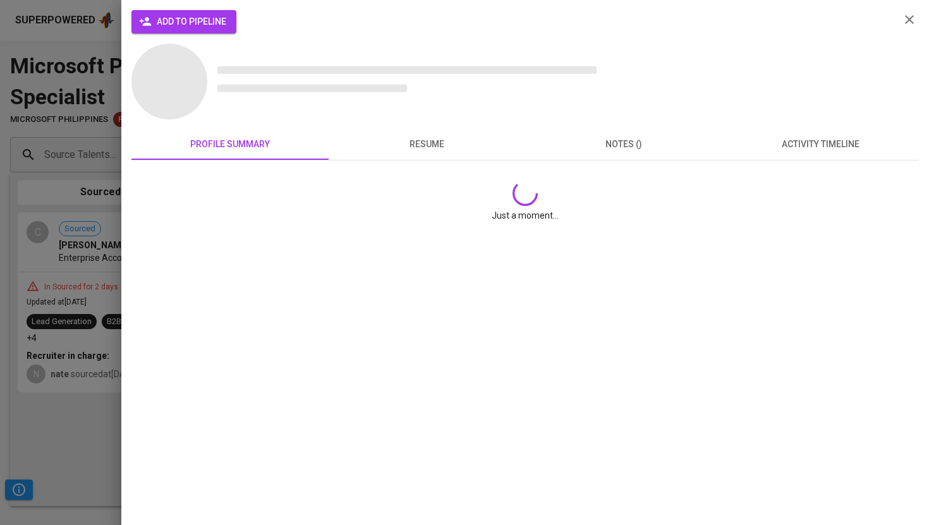
scroll to position [0, 0]
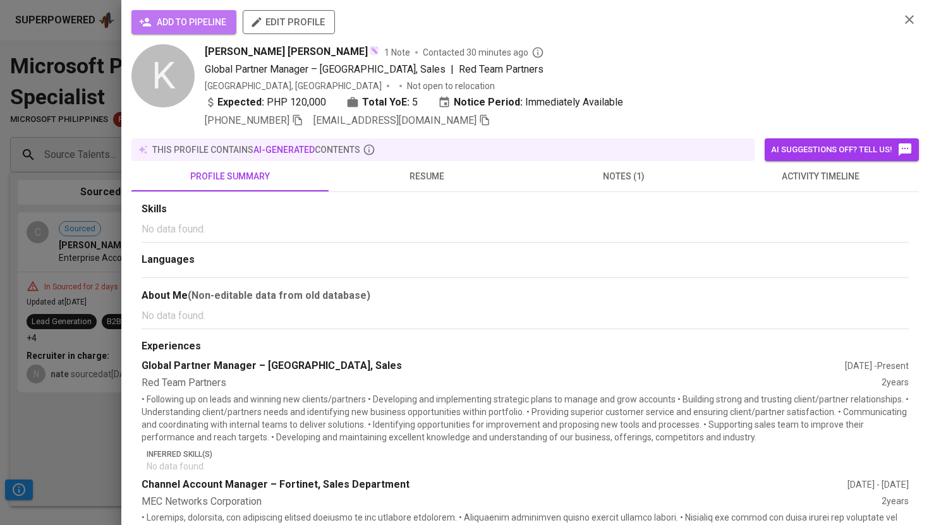
click at [196, 30] on span "add to pipeline" at bounding box center [184, 23] width 85 height 16
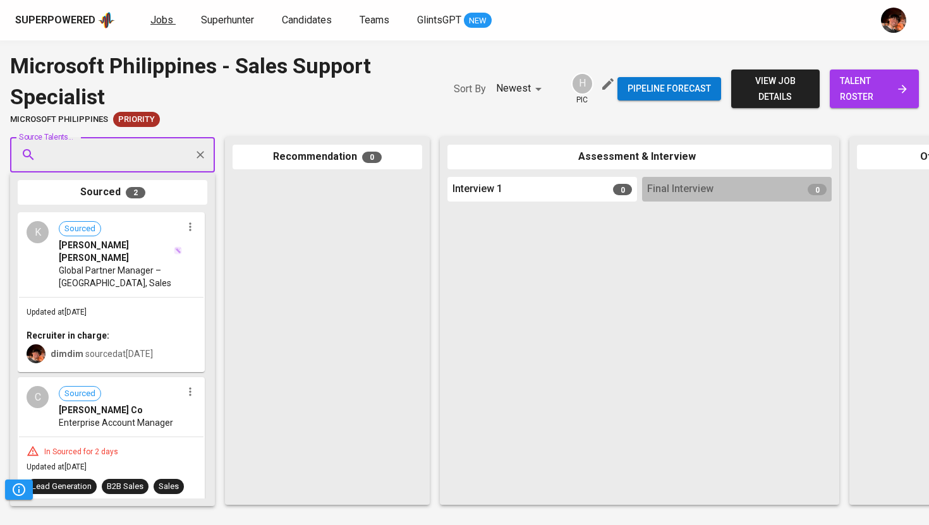
click at [162, 24] on span "Jobs" at bounding box center [161, 20] width 23 height 12
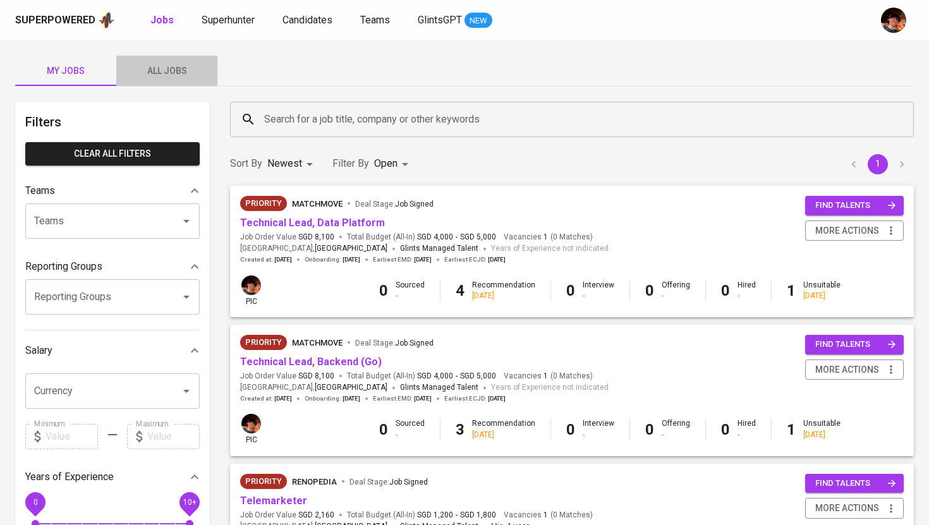
click at [157, 77] on span "All Jobs" at bounding box center [167, 71] width 86 height 16
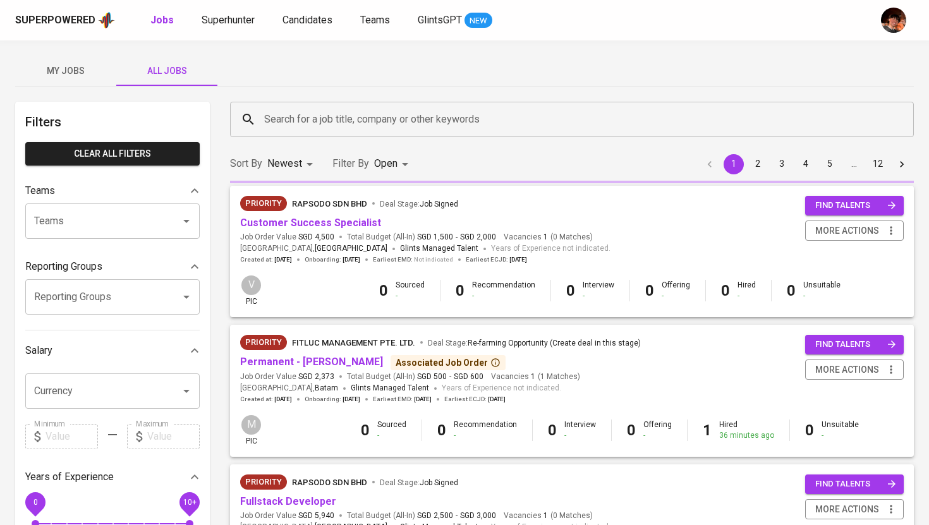
click at [295, 130] on input "Search for a job title, company or other keywords" at bounding box center [575, 119] width 628 height 24
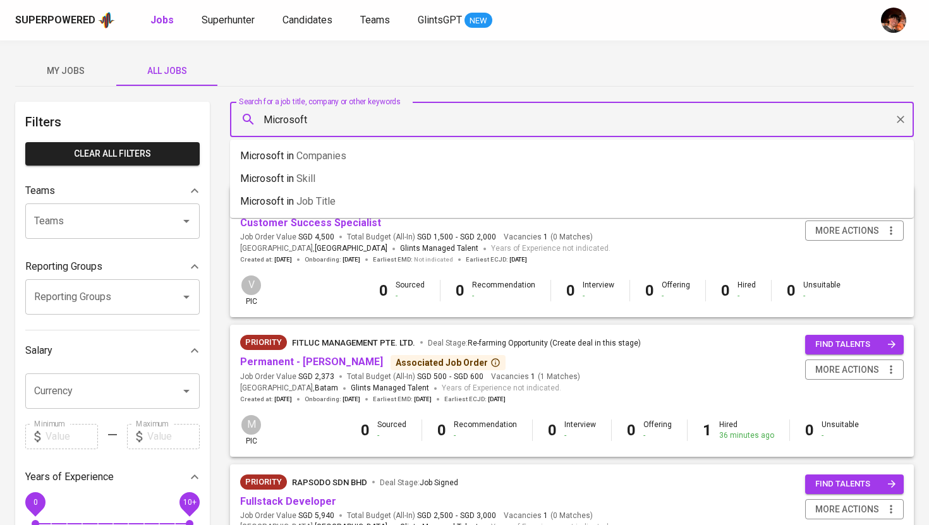
type input "Microsoft"
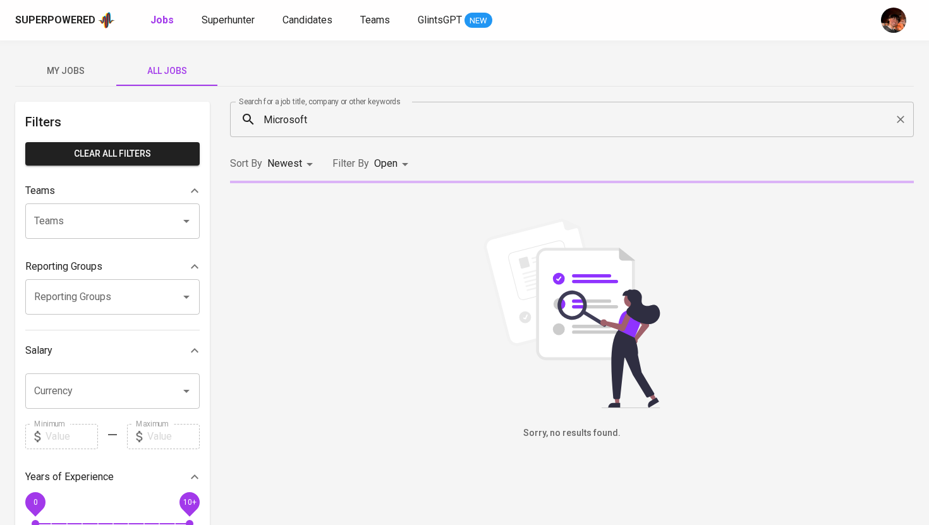
click at [327, 157] on div "Sort By Newest NEWEST Filter By Open OPEN" at bounding box center [321, 163] width 183 height 23
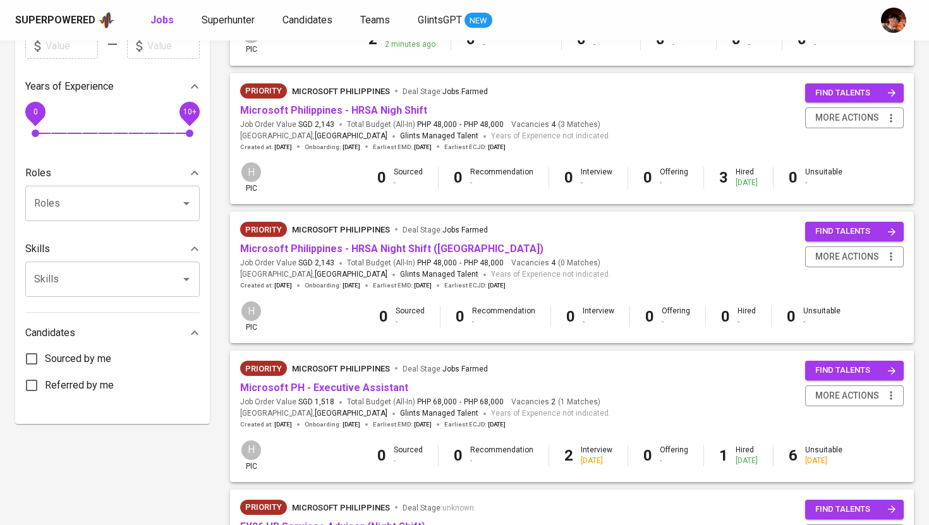
scroll to position [395, 0]
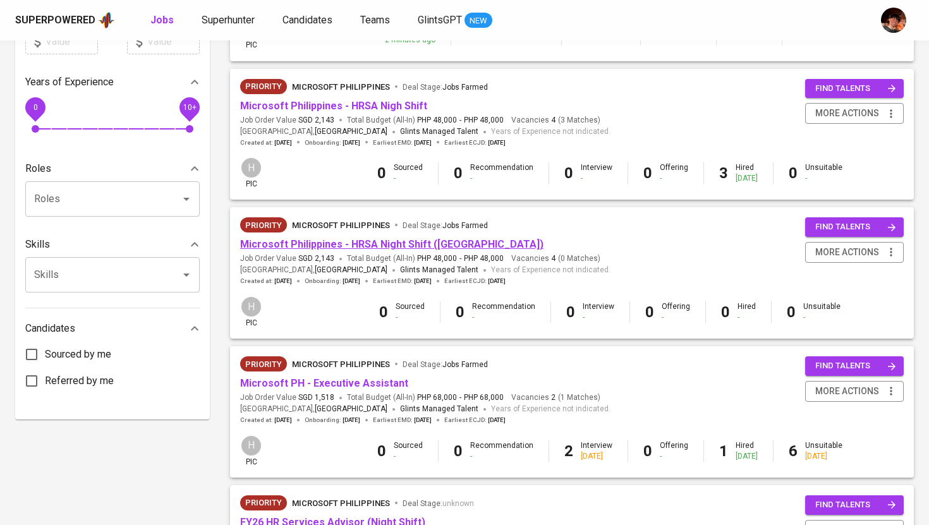
click at [388, 242] on link "Microsoft Philippines - HRSA Night Shift ([GEOGRAPHIC_DATA])" at bounding box center [391, 244] width 303 height 12
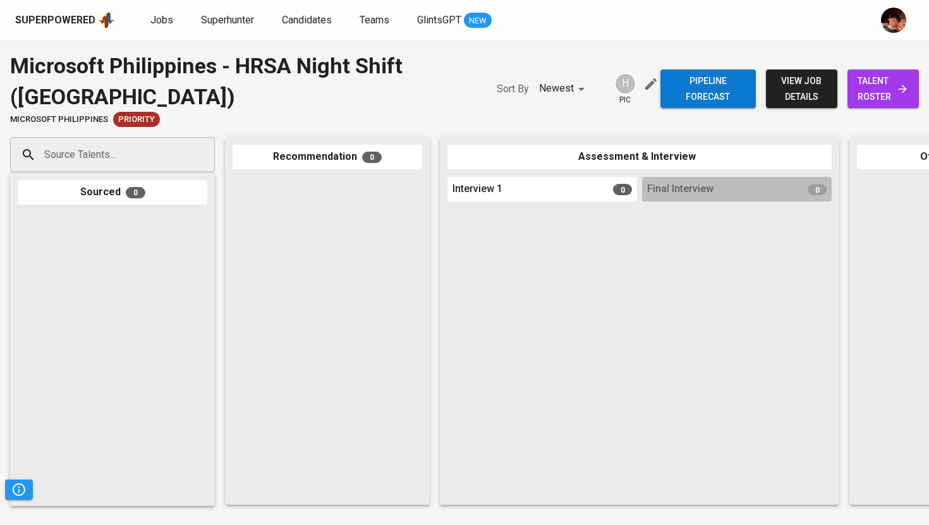
click at [153, 169] on div "Source Talents..." at bounding box center [112, 154] width 205 height 35
click at [162, 160] on input "Source Talents..." at bounding box center [107, 155] width 133 height 24
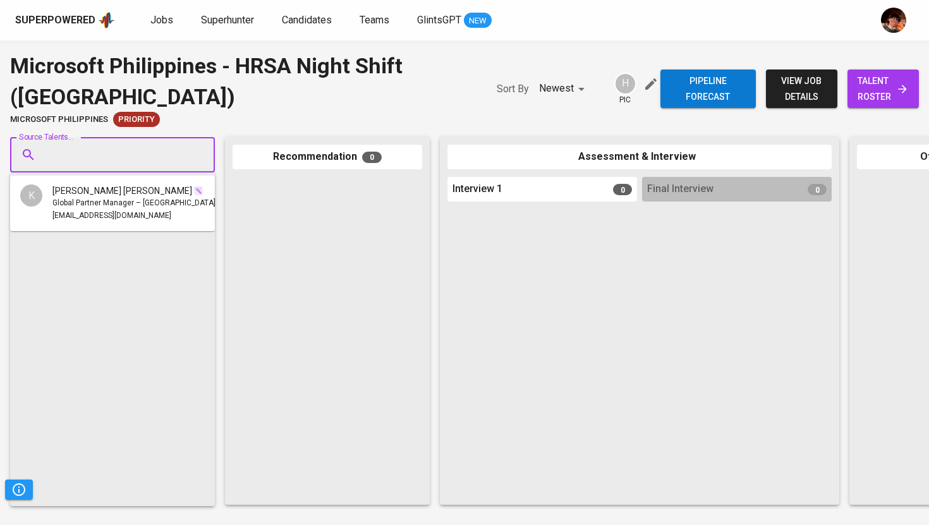
paste input "[EMAIL_ADDRESS][DOMAIN_NAME]"
type input "[EMAIL_ADDRESS][DOMAIN_NAME]"
click at [140, 203] on span "Document Controller cum Administrative Assistant in HR Employee Relations" at bounding box center [187, 203] width 271 height 13
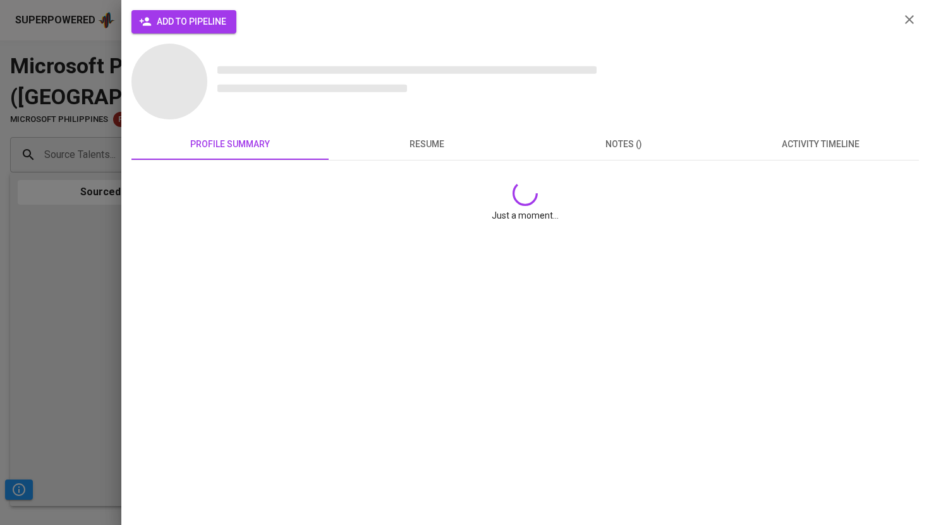
scroll to position [0, 0]
click at [215, 16] on span "add to pipeline" at bounding box center [184, 22] width 85 height 16
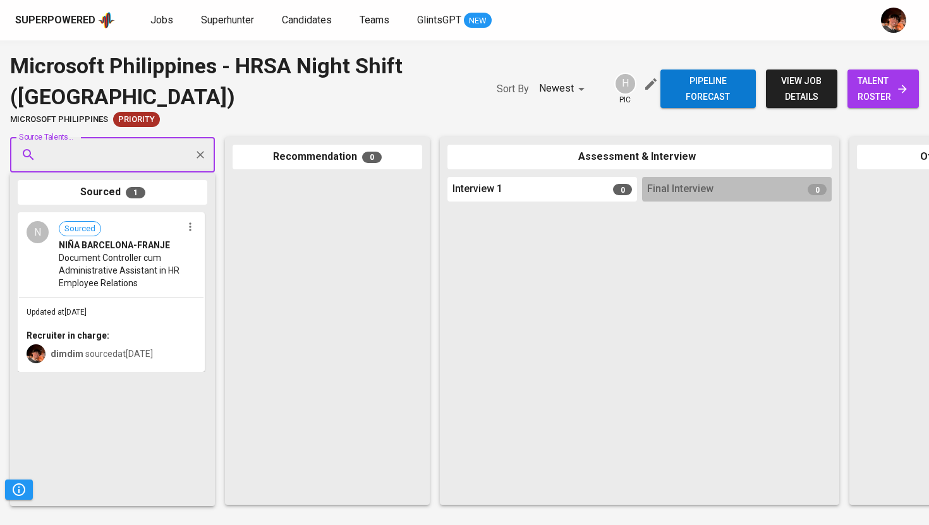
paste input "[EMAIL_ADDRESS][DOMAIN_NAME]"
type input "[EMAIL_ADDRESS][DOMAIN_NAME]"
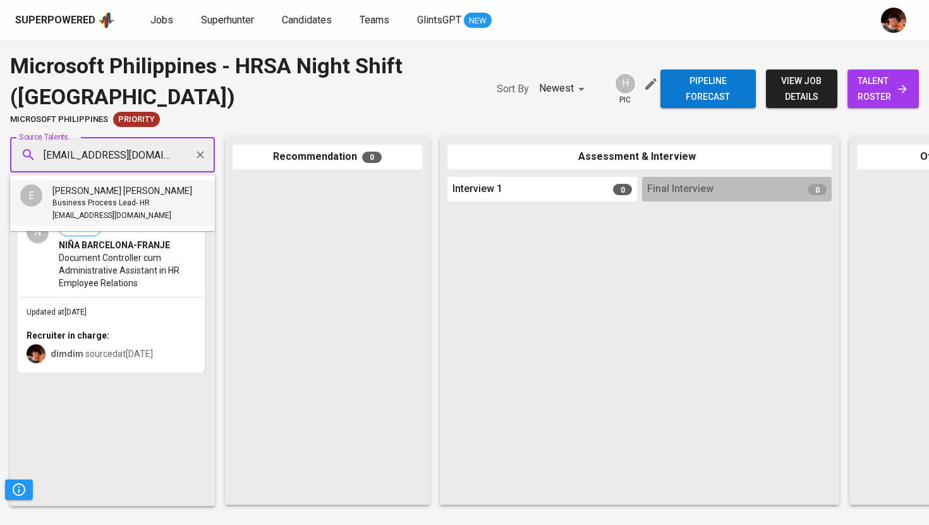
click at [120, 198] on span "Business Process Lead- HR" at bounding box center [100, 203] width 97 height 13
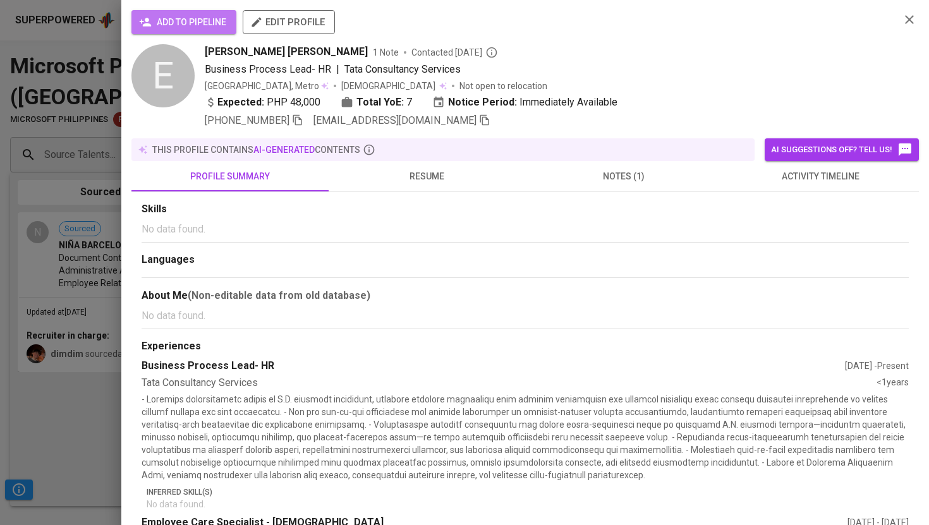
click at [190, 28] on span "add to pipeline" at bounding box center [184, 23] width 85 height 16
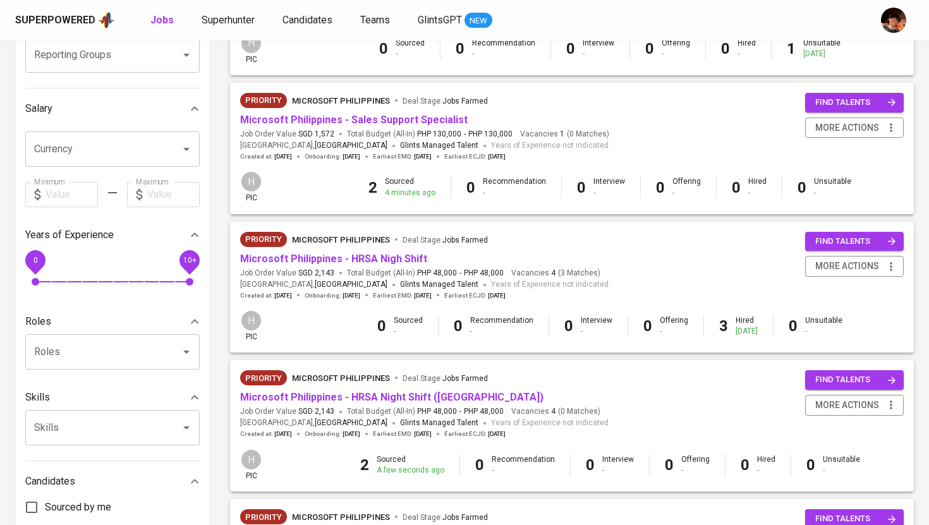
scroll to position [236, 0]
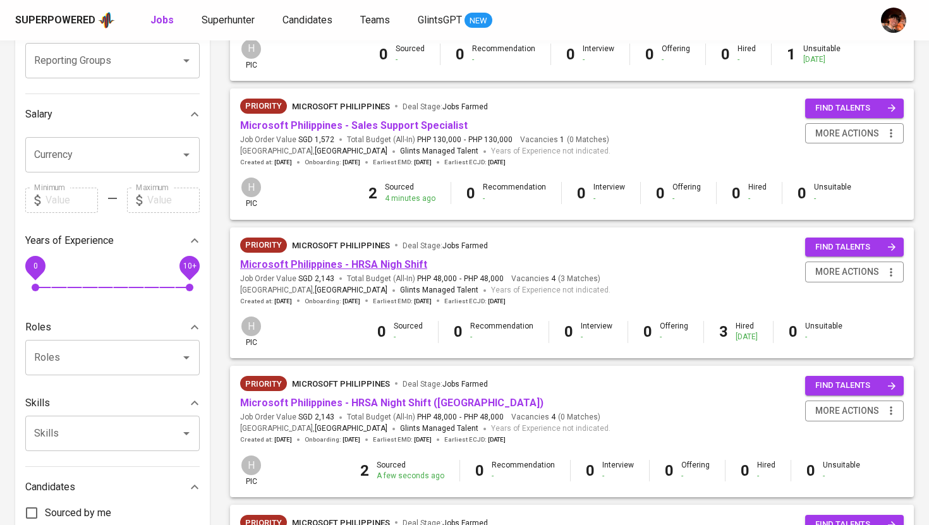
click at [332, 266] on link "Microsoft Philippines - HRSA Nigh Shift" at bounding box center [333, 264] width 187 height 12
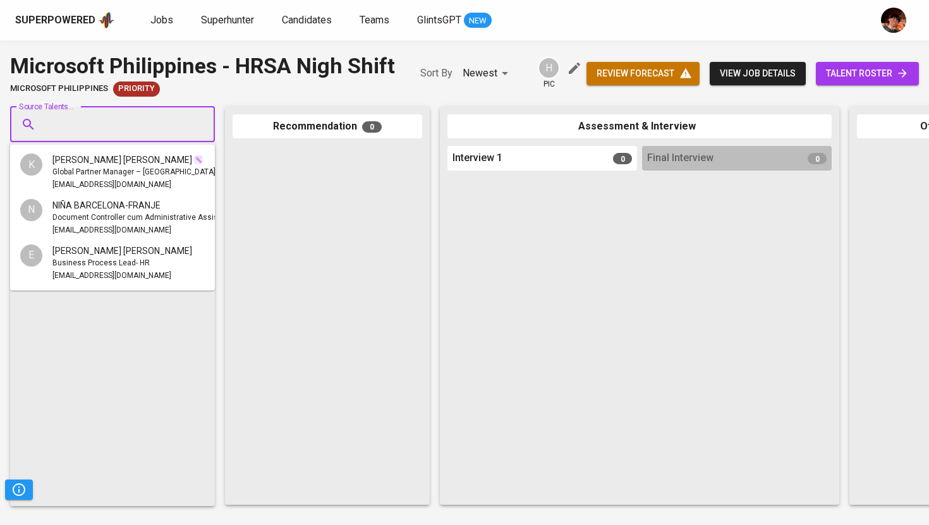
click at [152, 134] on input "Source Talents..." at bounding box center [107, 124] width 133 height 24
click at [303, 193] on div at bounding box center [327, 321] width 190 height 351
click at [240, 105] on div "Source Talents... Source Talents... Sourced 0 Recommendation 0 Assessment & Int…" at bounding box center [752, 306] width 1504 height 418
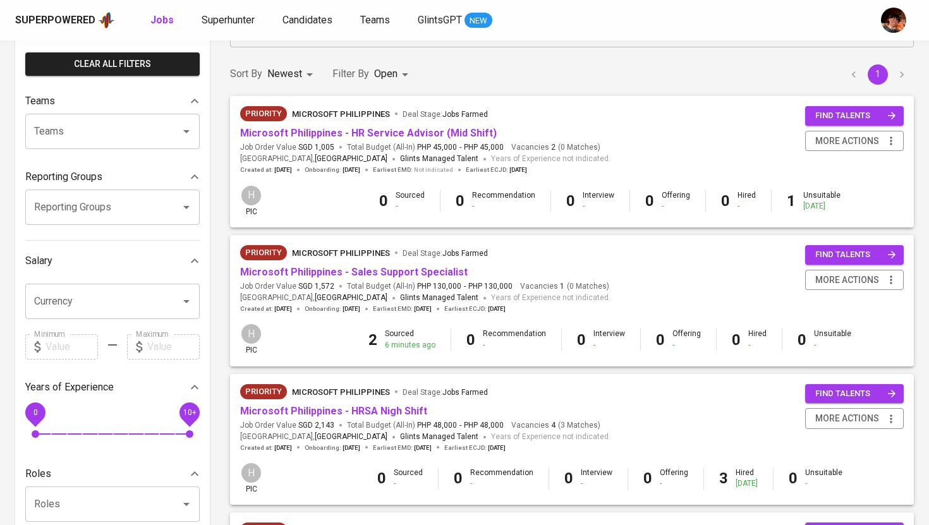
scroll to position [83, 0]
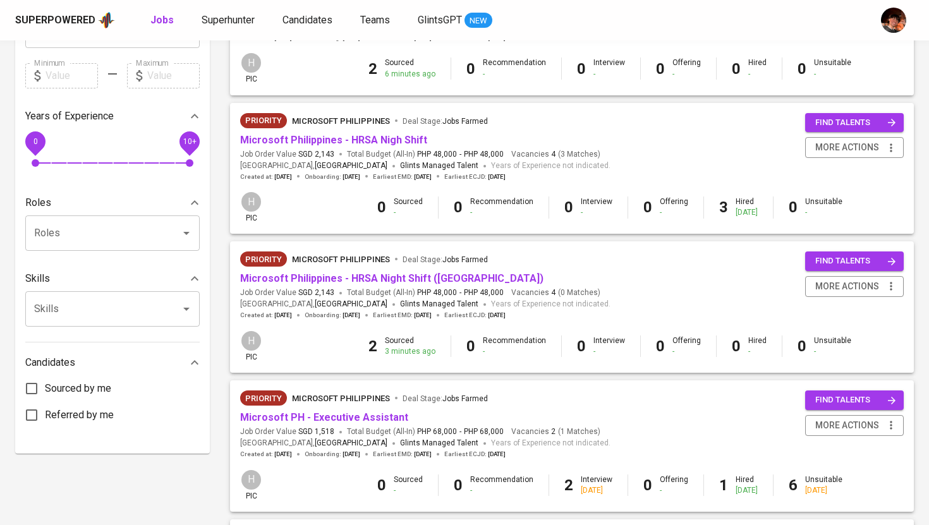
scroll to position [370, 0]
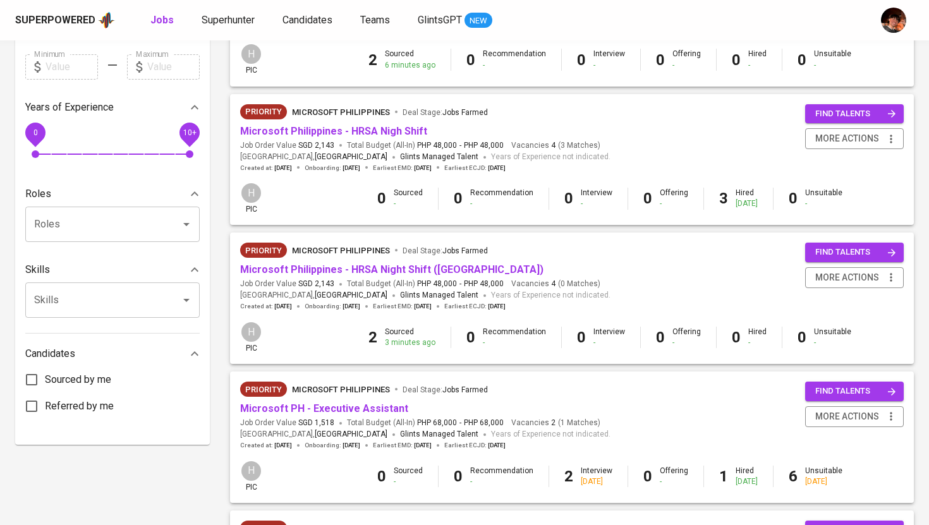
click at [383, 286] on span "Total Budget (All-In) PHP 48,000 - PHP 48,000" at bounding box center [425, 284] width 157 height 11
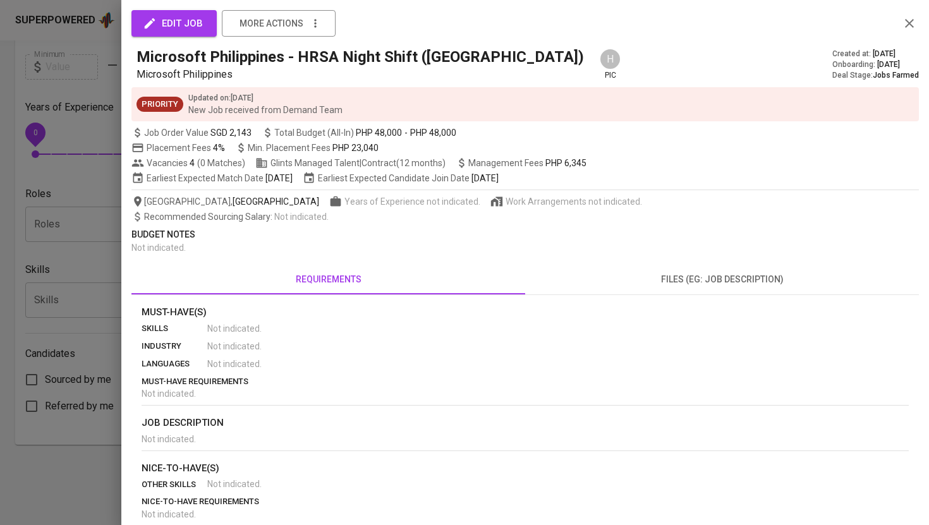
click at [379, 274] on span "requirements" at bounding box center [328, 280] width 378 height 16
click at [920, 28] on div "edit job more actions Microsoft Philippines - HRSA Night Shift (Mexico) Microso…" at bounding box center [524, 262] width 807 height 525
click at [910, 20] on icon "button" at bounding box center [908, 23] width 15 height 15
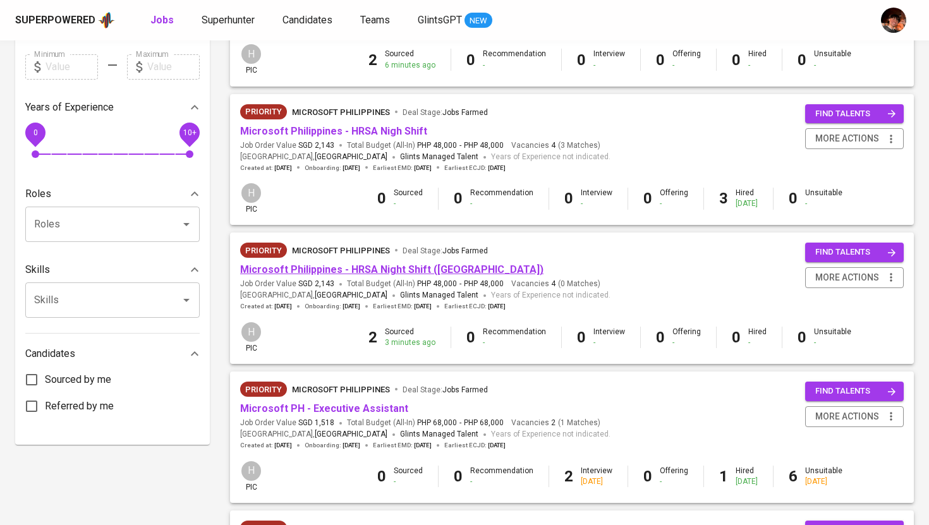
click at [296, 271] on link "Microsoft Philippines - HRSA Night Shift ([GEOGRAPHIC_DATA])" at bounding box center [391, 269] width 303 height 12
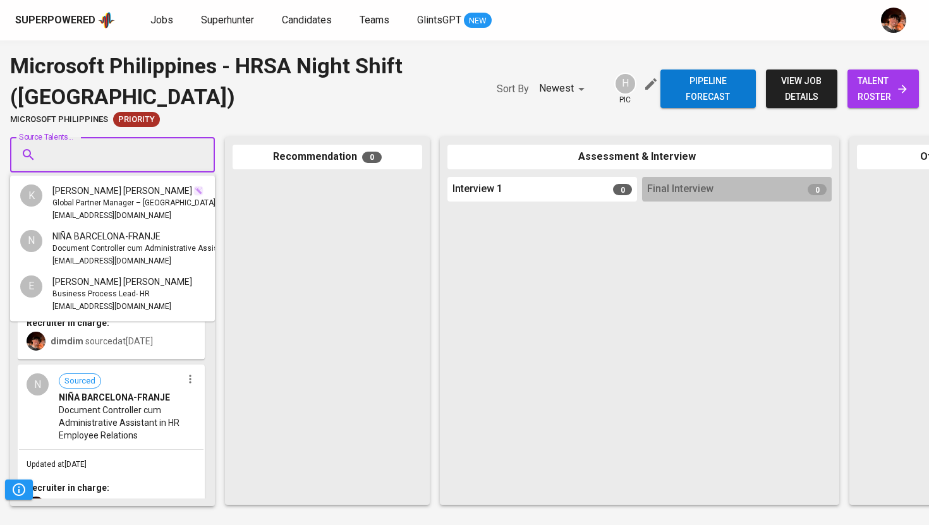
click at [121, 160] on input "Source Talents..." at bounding box center [107, 155] width 133 height 24
paste input "renzalcabantoc@gmail.com"
type input "renzalcabantoc@gmail.com"
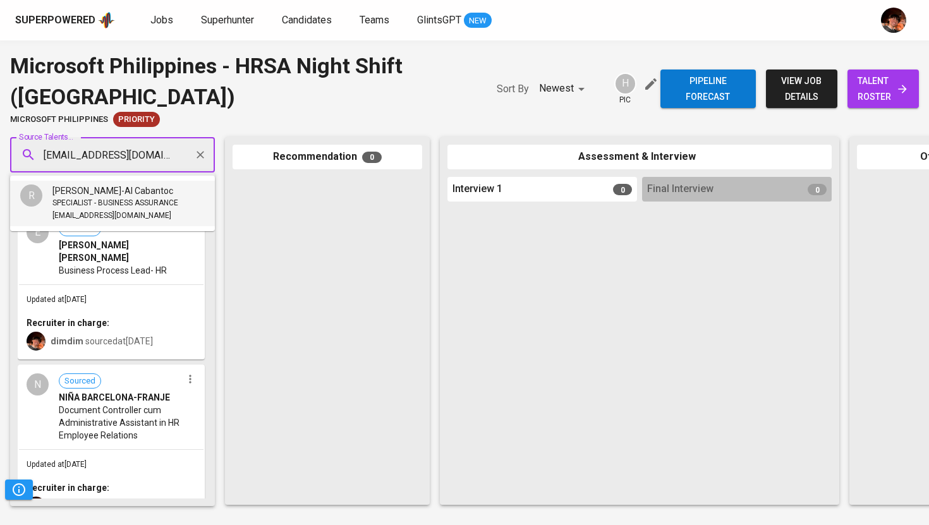
click at [108, 202] on span "SPECIALIST - BUSINESS ASSURANCE" at bounding box center [115, 203] width 126 height 13
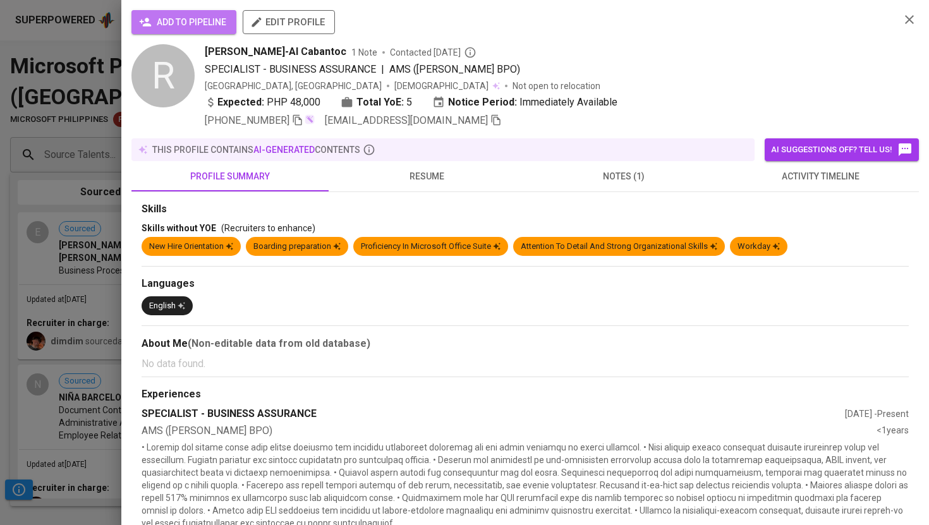
click at [210, 21] on span "add to pipeline" at bounding box center [184, 23] width 85 height 16
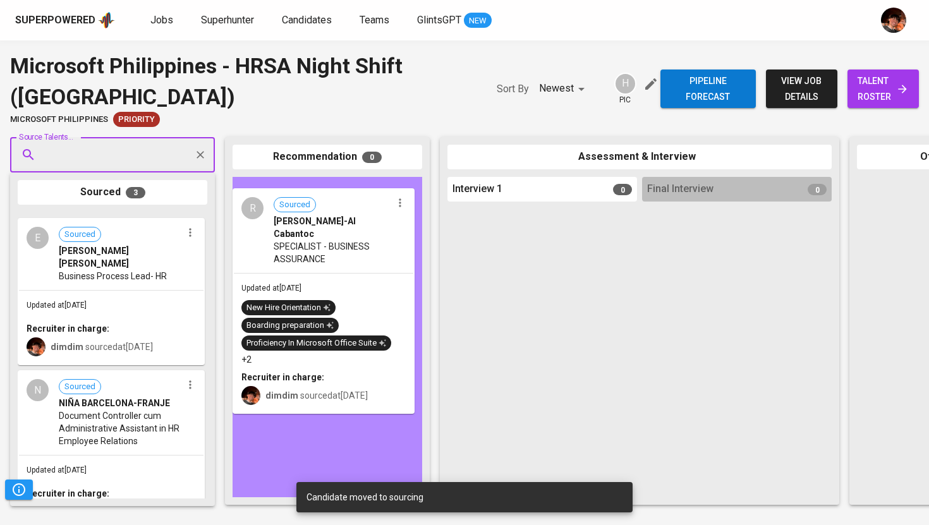
drag, startPoint x: 97, startPoint y: 272, endPoint x: 325, endPoint y: 238, distance: 231.1
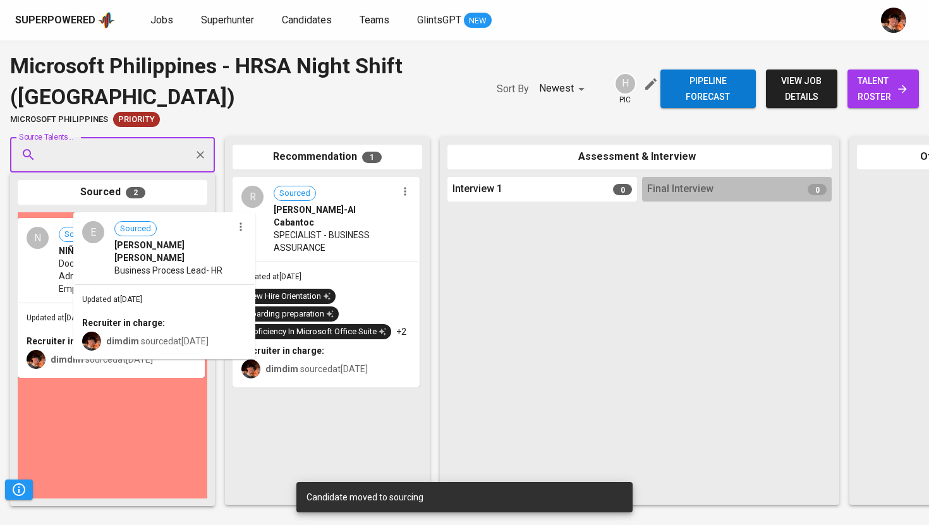
drag, startPoint x: 140, startPoint y: 253, endPoint x: 304, endPoint y: 241, distance: 164.7
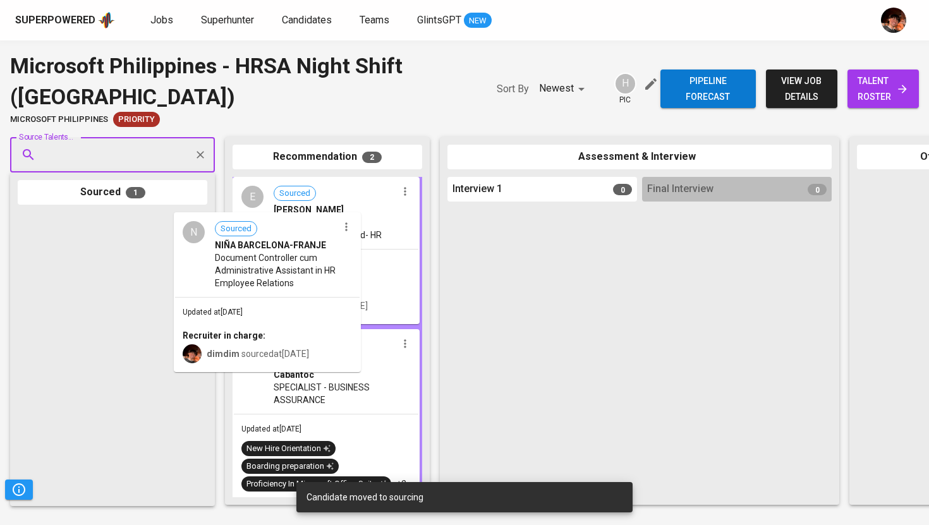
drag, startPoint x: 136, startPoint y: 255, endPoint x: 326, endPoint y: 248, distance: 189.6
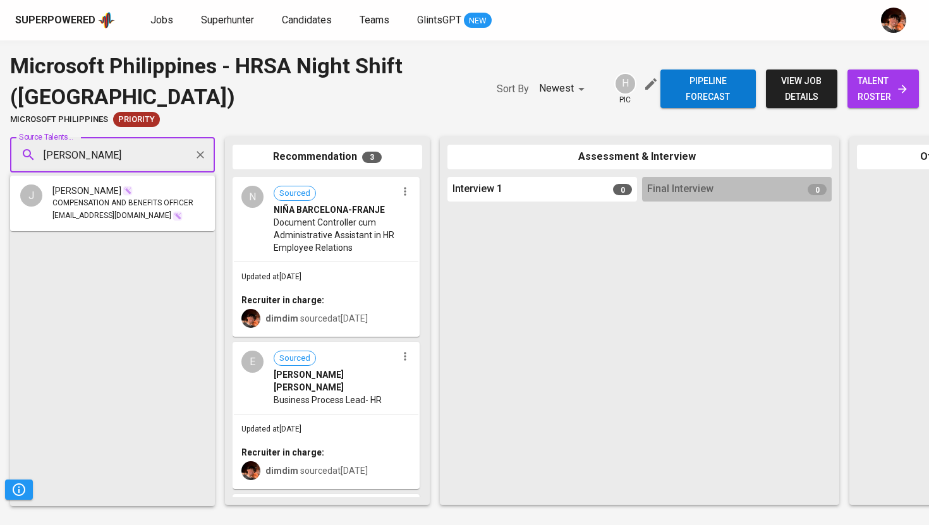
type input "Jholina Abrigo Marcos"
click at [135, 203] on span "COMPENSATION AND BENEFITS OFFICER" at bounding box center [122, 203] width 141 height 13
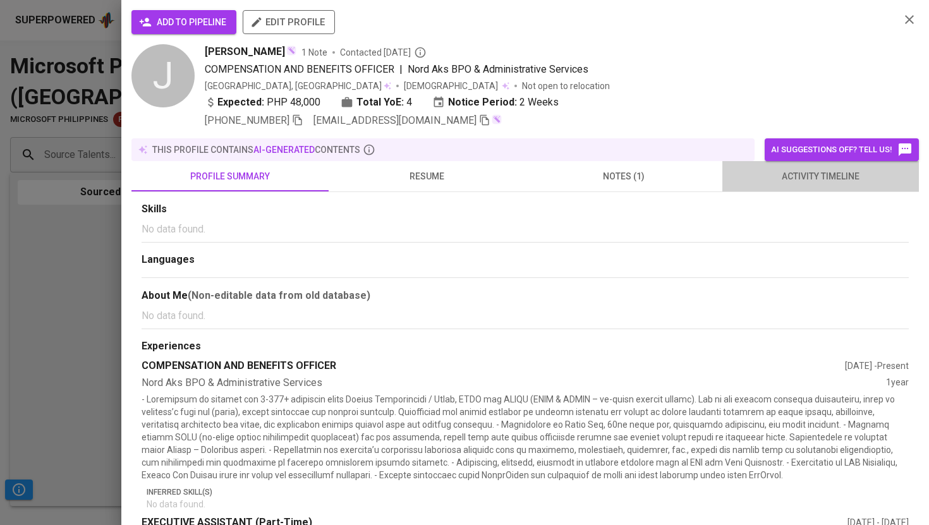
click at [735, 180] on span "activity timeline" at bounding box center [821, 177] width 182 height 16
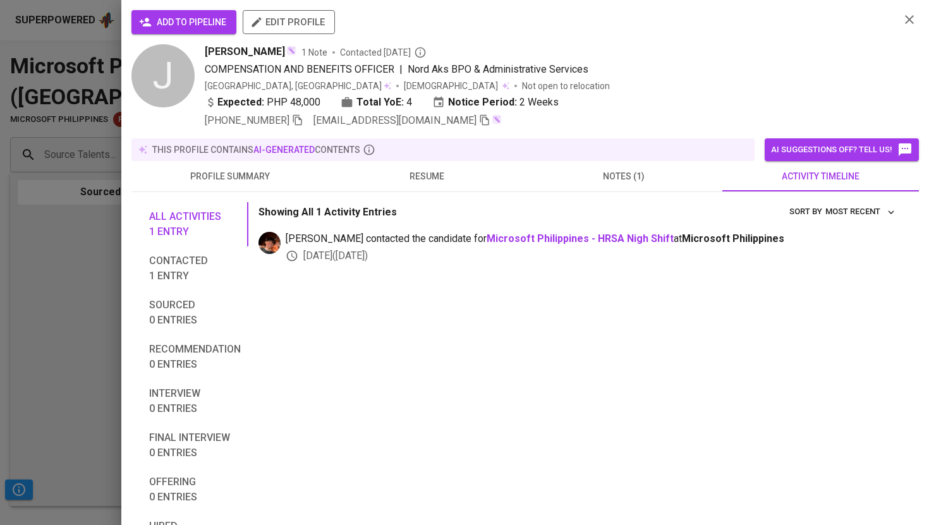
click at [180, 18] on span "add to pipeline" at bounding box center [184, 23] width 85 height 16
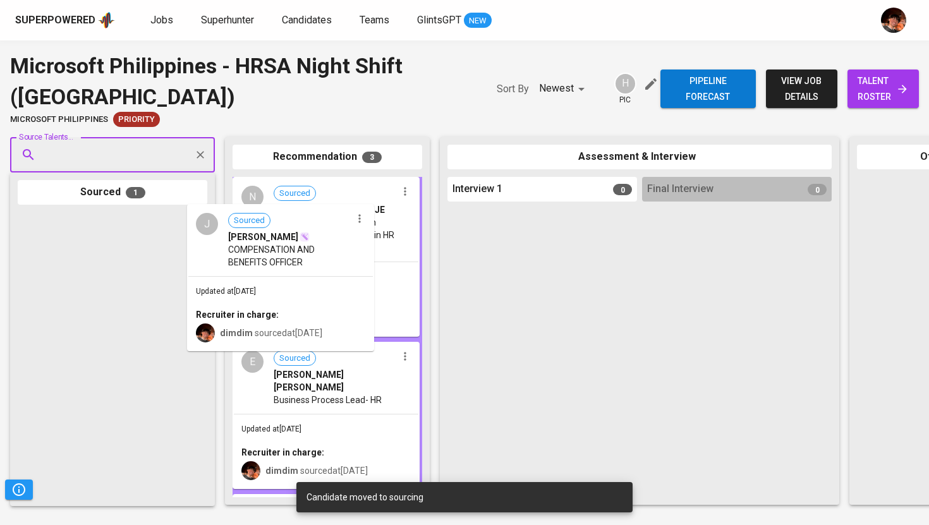
drag, startPoint x: 150, startPoint y: 242, endPoint x: 336, endPoint y: 224, distance: 187.2
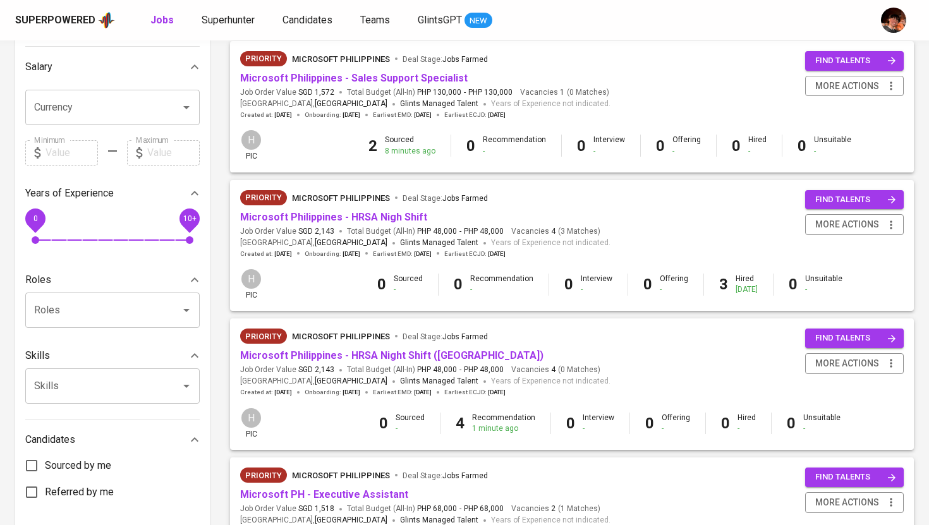
scroll to position [266, 0]
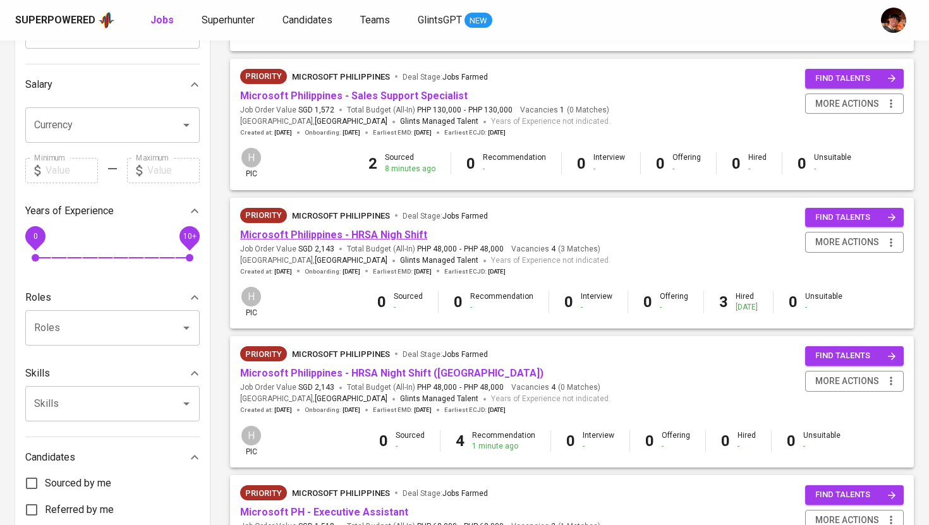
click at [347, 234] on link "Microsoft Philippines - HRSA Nigh Shift" at bounding box center [333, 235] width 187 height 12
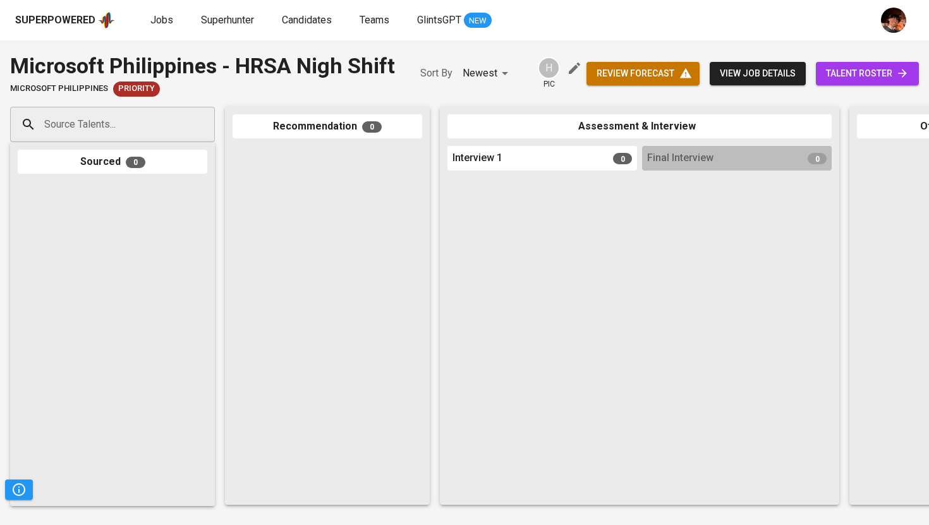
click at [159, 124] on input "Source Talents..." at bounding box center [107, 124] width 133 height 24
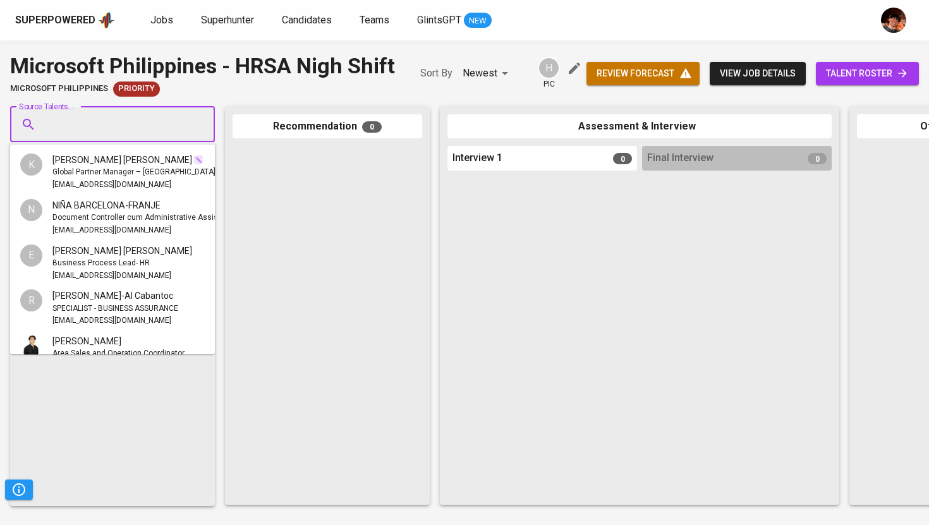
paste input "elmajrob@gmail.com"
type input "elmajrob@gmail.com"
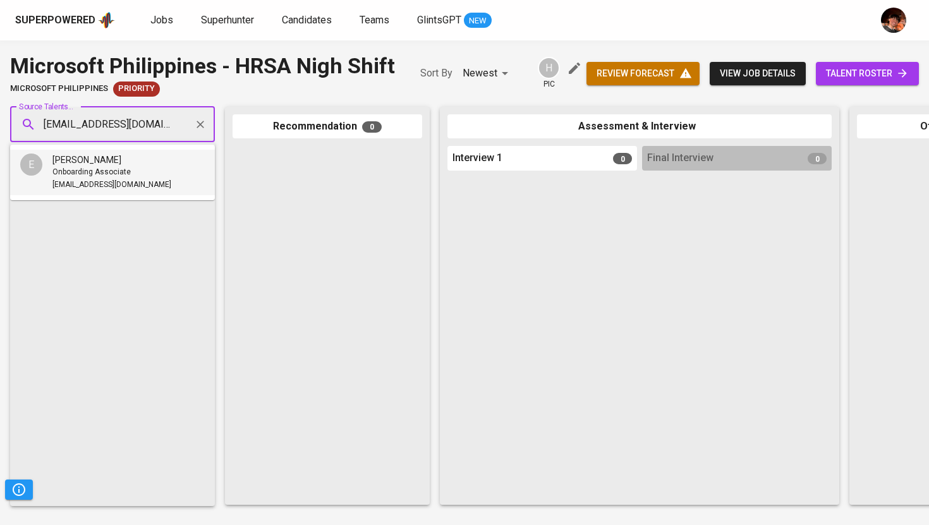
click at [143, 164] on li "E Elma Borja Onboarding Associate elmajrob@gmail.com" at bounding box center [112, 172] width 205 height 45
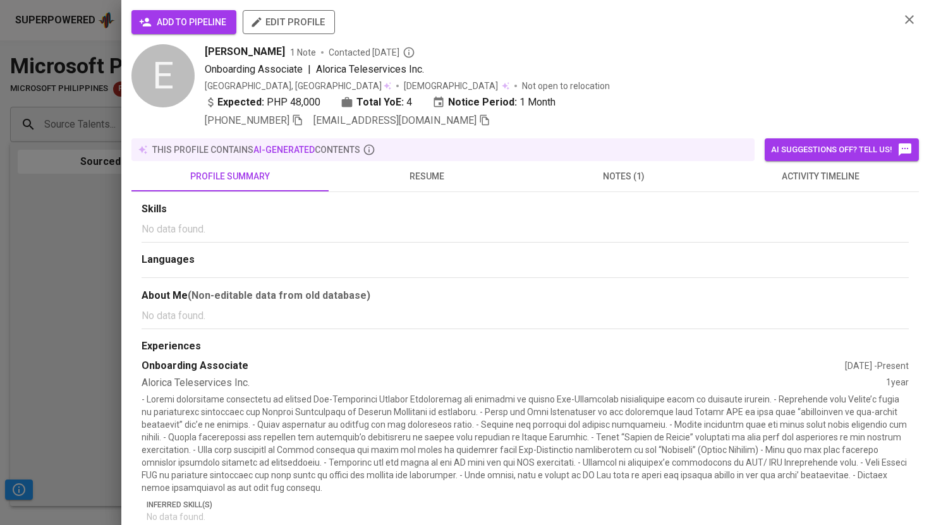
click at [196, 21] on span "add to pipeline" at bounding box center [184, 23] width 85 height 16
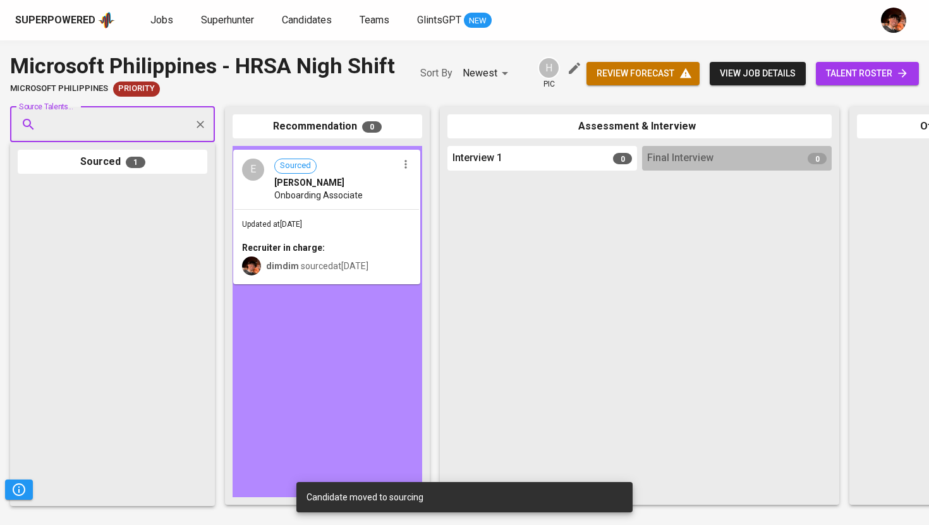
drag, startPoint x: 103, startPoint y: 246, endPoint x: 320, endPoint y: 208, distance: 220.7
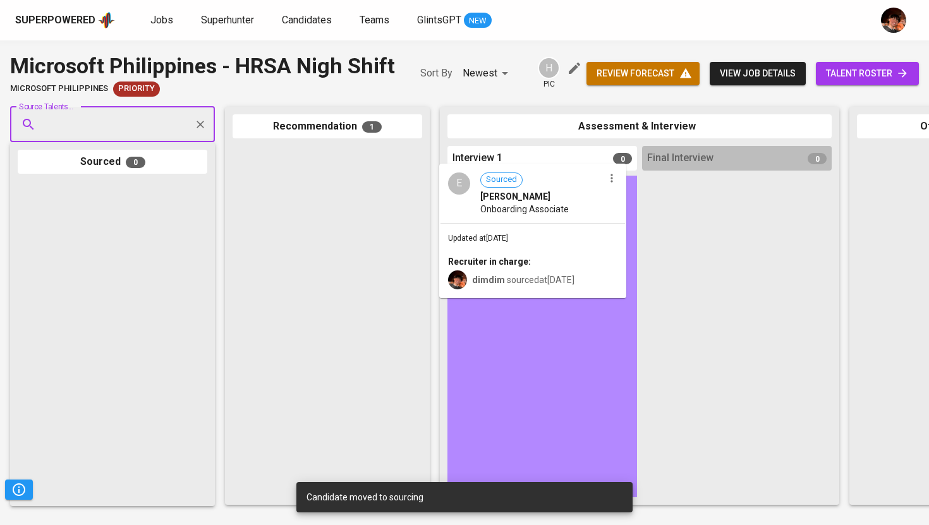
drag, startPoint x: 320, startPoint y: 196, endPoint x: 525, endPoint y: 209, distance: 205.7
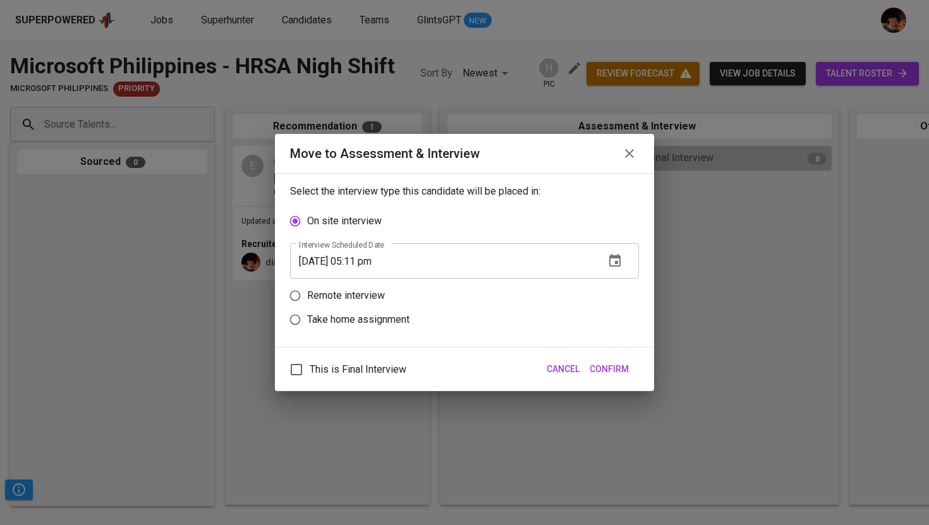
click at [363, 296] on p "Remote interview" at bounding box center [346, 295] width 78 height 15
click at [307, 296] on input "Remote interview" at bounding box center [295, 296] width 24 height 24
radio input "true"
click at [365, 285] on input "09/26/2025 05:11 pm" at bounding box center [442, 284] width 304 height 35
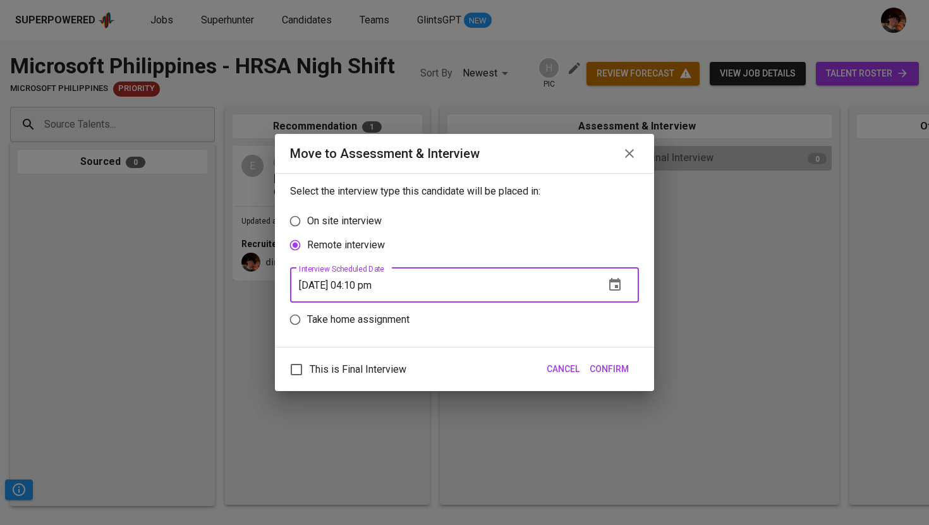
click at [616, 365] on span "Confirm" at bounding box center [608, 369] width 39 height 16
type input "09/26/2025 04:12 pm"
click at [629, 368] on button "Confirm" at bounding box center [608, 369] width 49 height 23
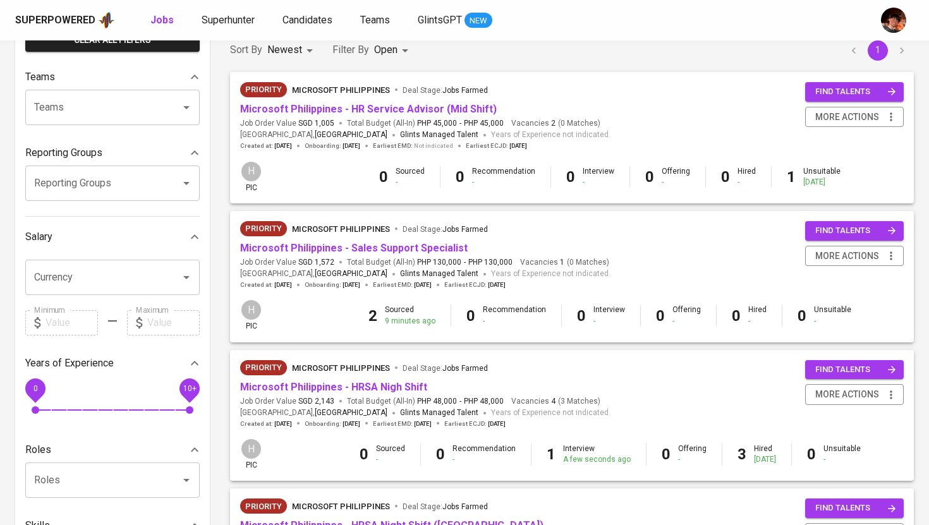
scroll to position [114, 0]
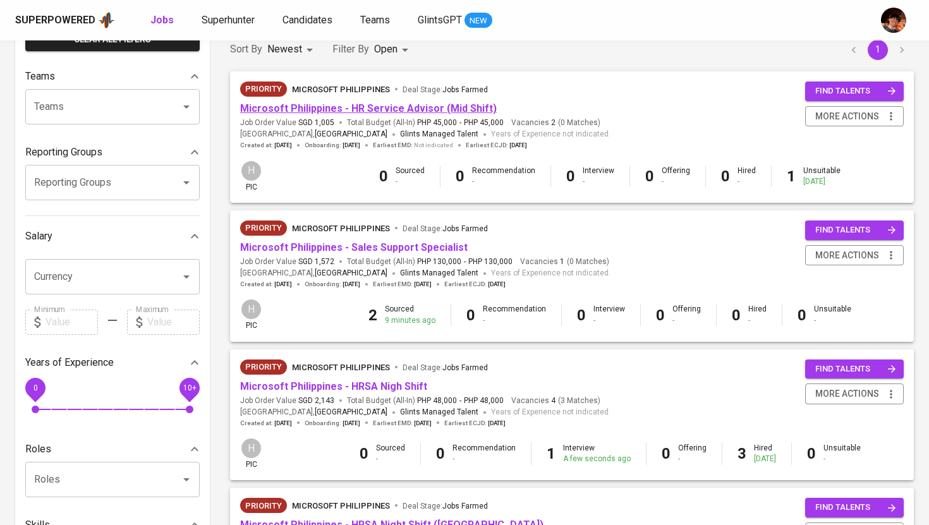
click at [378, 111] on link "Microsoft Philippines - HR Service Advisor (Mid Shift)" at bounding box center [368, 108] width 256 height 12
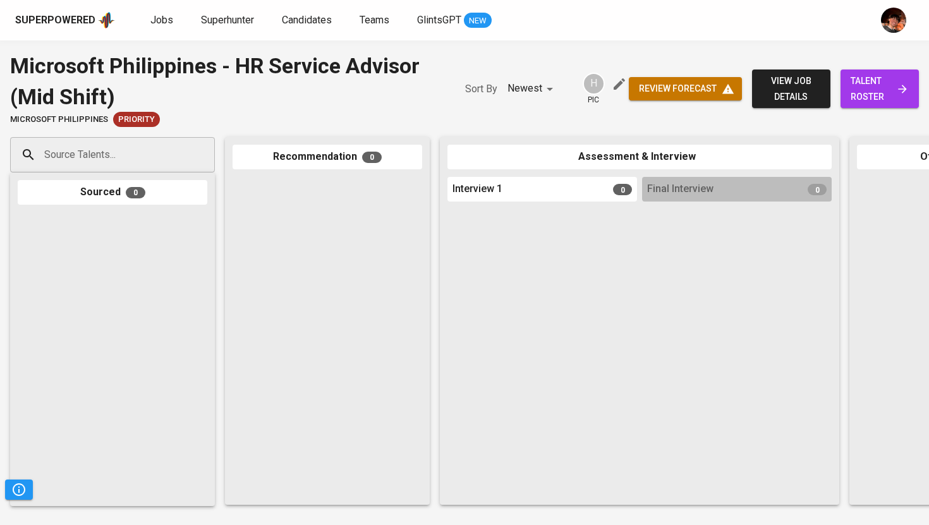
click at [181, 160] on div "Source Talents..." at bounding box center [112, 154] width 205 height 35
paste input "niniramos2013@gmail.com"
type input "niniramos2013@gmail.com"
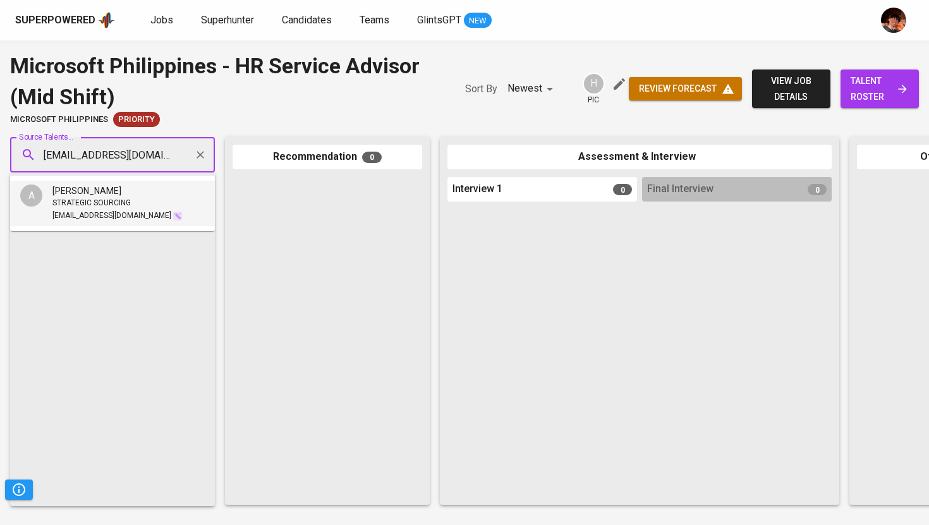
click at [143, 201] on div "STRATEGIC SOURCING" at bounding box center [117, 203] width 130 height 13
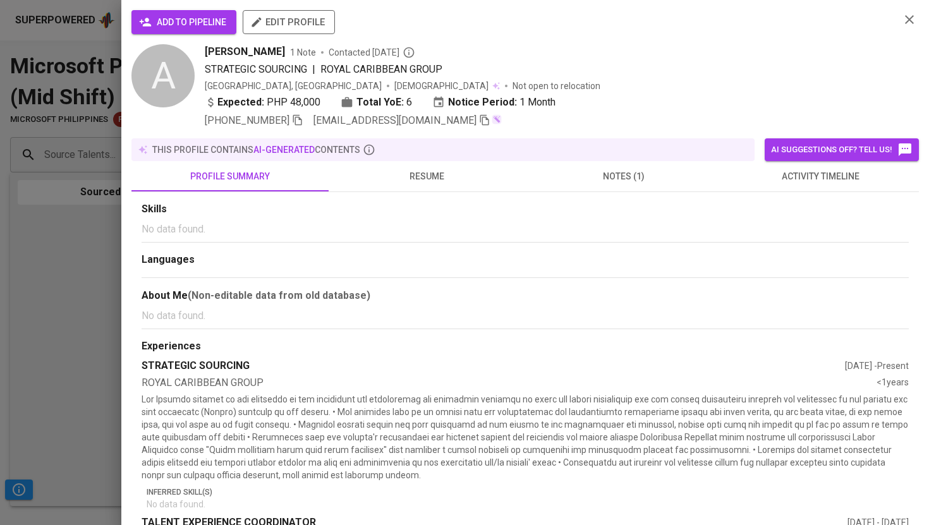
click at [181, 25] on span "add to pipeline" at bounding box center [184, 23] width 85 height 16
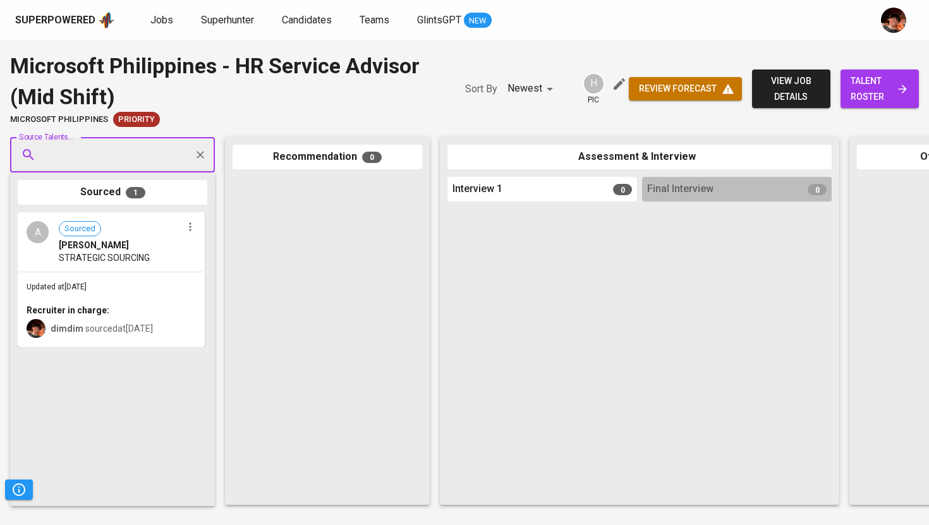
paste input "ruffamaedino@gmail.com"
type input "ruffamaedino@gmail.com"
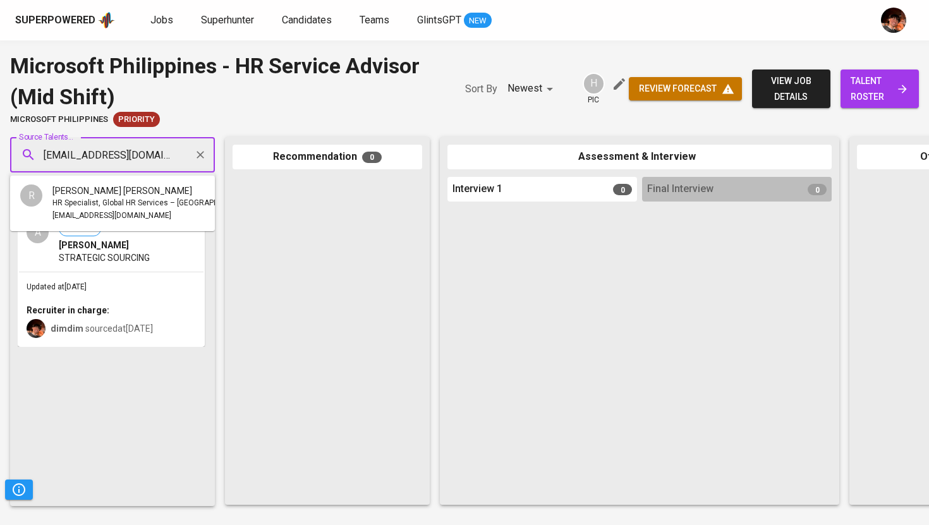
click at [121, 193] on span "Ruffa Mae B. Diño" at bounding box center [122, 190] width 140 height 13
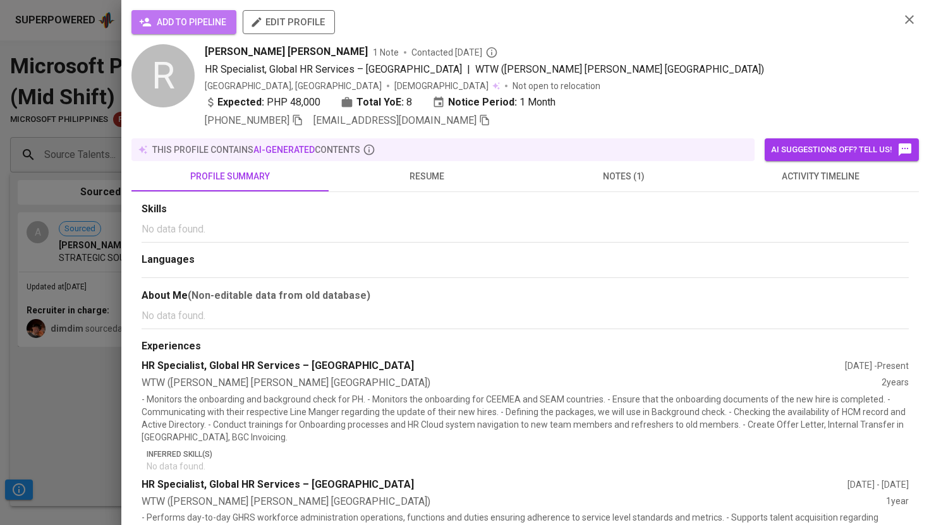
click at [191, 10] on button "add to pipeline" at bounding box center [183, 22] width 105 height 24
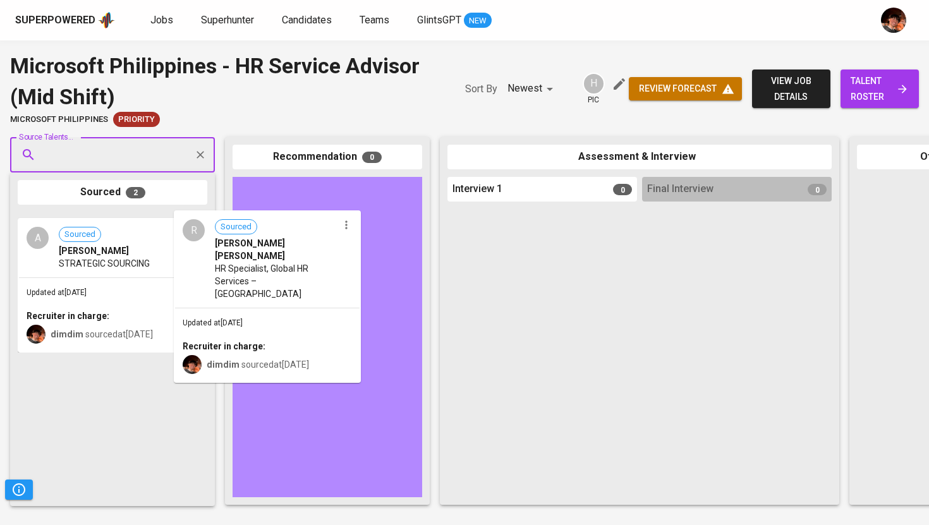
drag, startPoint x: 136, startPoint y: 231, endPoint x: 309, endPoint y: 224, distance: 173.3
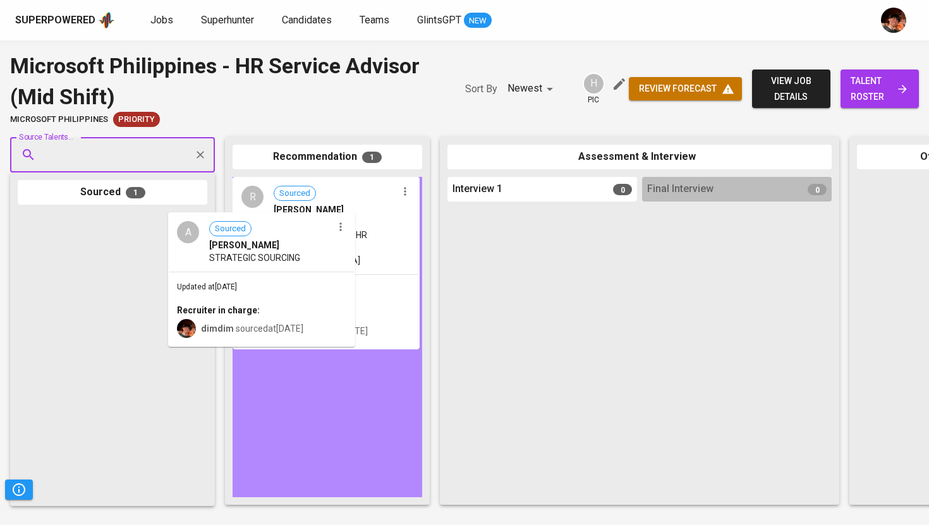
drag, startPoint x: 143, startPoint y: 246, endPoint x: 315, endPoint y: 246, distance: 171.8
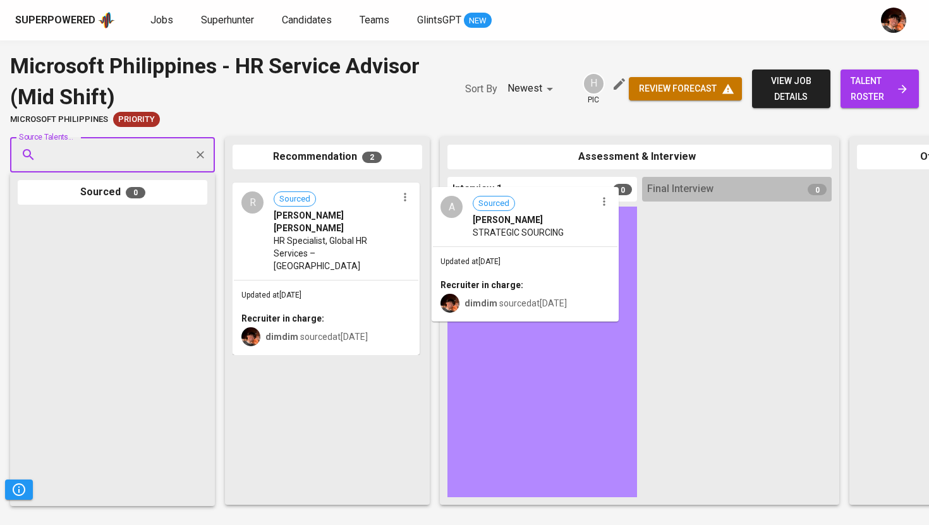
drag, startPoint x: 321, startPoint y: 243, endPoint x: 524, endPoint y: 258, distance: 203.3
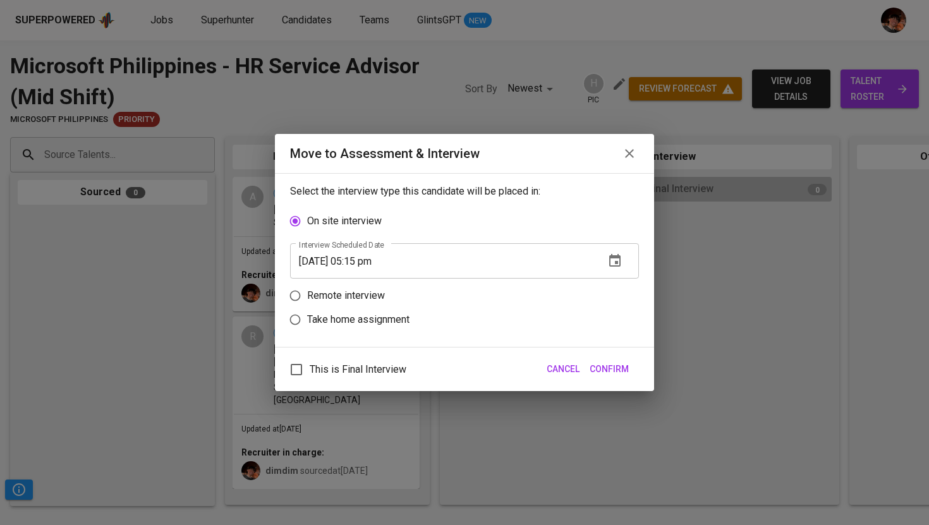
click at [354, 303] on label "Remote interview" at bounding box center [456, 296] width 346 height 24
click at [307, 303] on input "Remote interview" at bounding box center [295, 296] width 24 height 24
radio input "true"
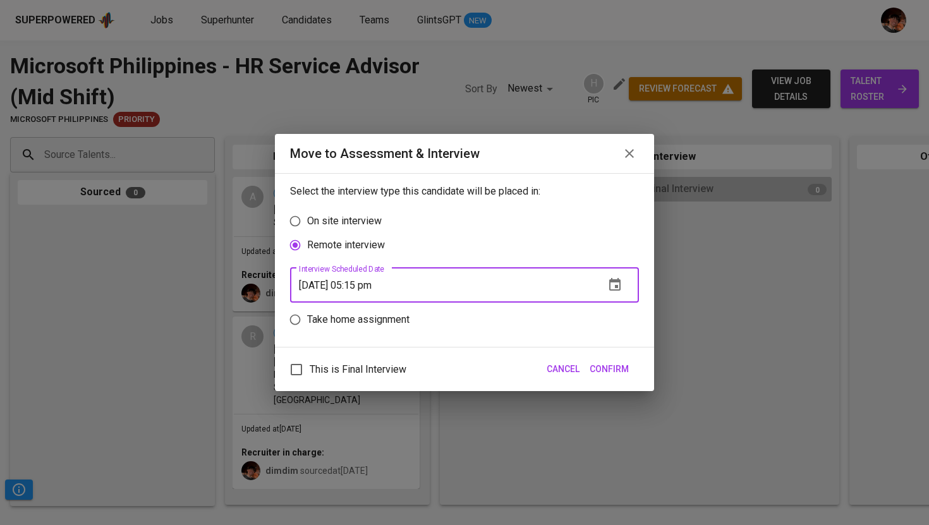
click at [365, 286] on input "09/26/2025 05:15 pm" at bounding box center [442, 284] width 304 height 35
type input "09/26/2025 04:16 pm"
click at [611, 366] on span "Confirm" at bounding box center [608, 369] width 39 height 16
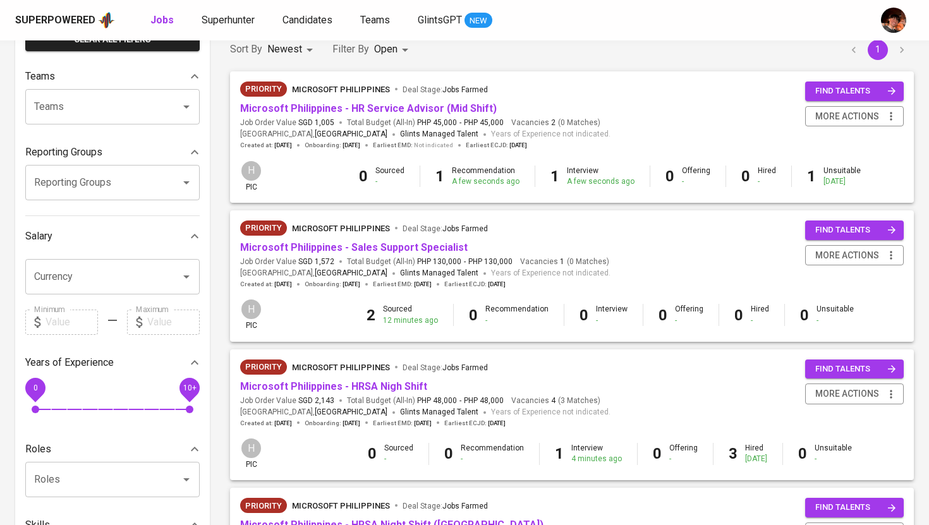
scroll to position [138, 0]
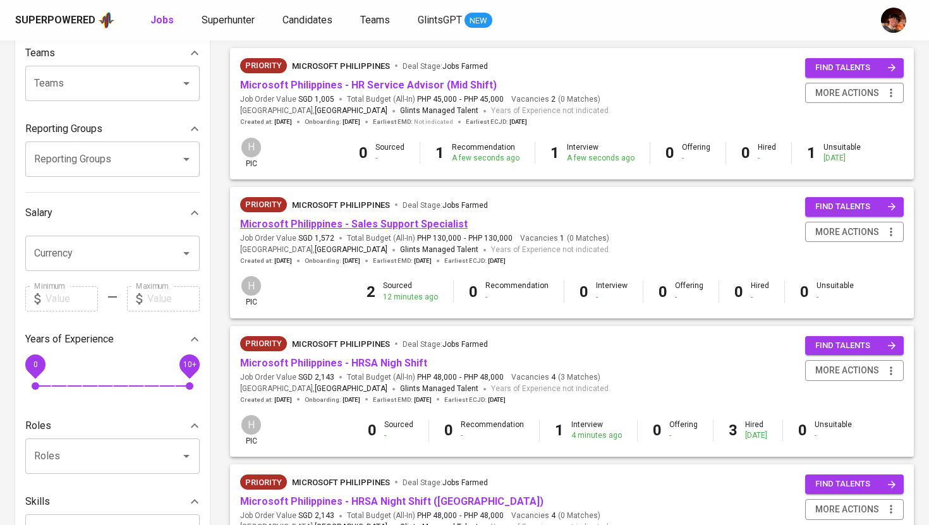
click at [341, 227] on link "Microsoft Philippines - Sales Support Specialist" at bounding box center [353, 224] width 227 height 12
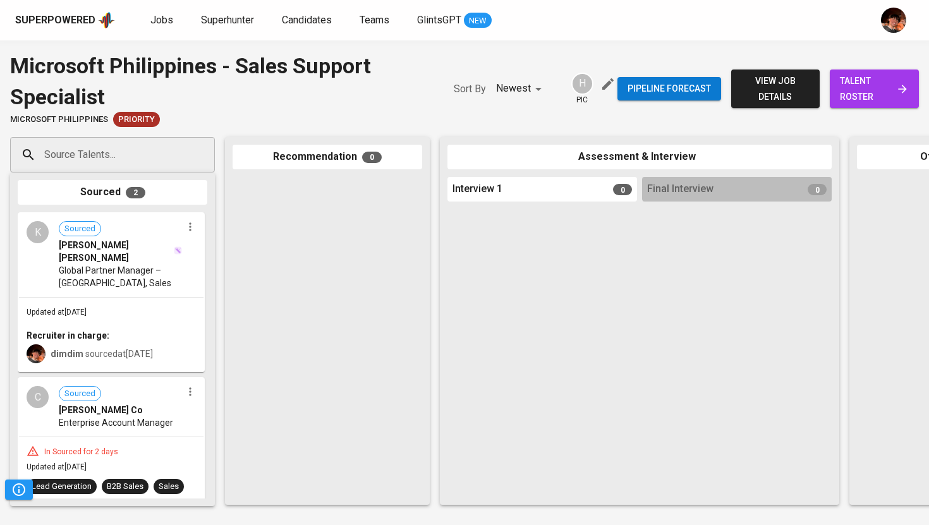
click at [125, 282] on div "K Sourced Kevin John p. Diaz Global Partner Manager – Asia, Sales" at bounding box center [111, 255] width 184 height 83
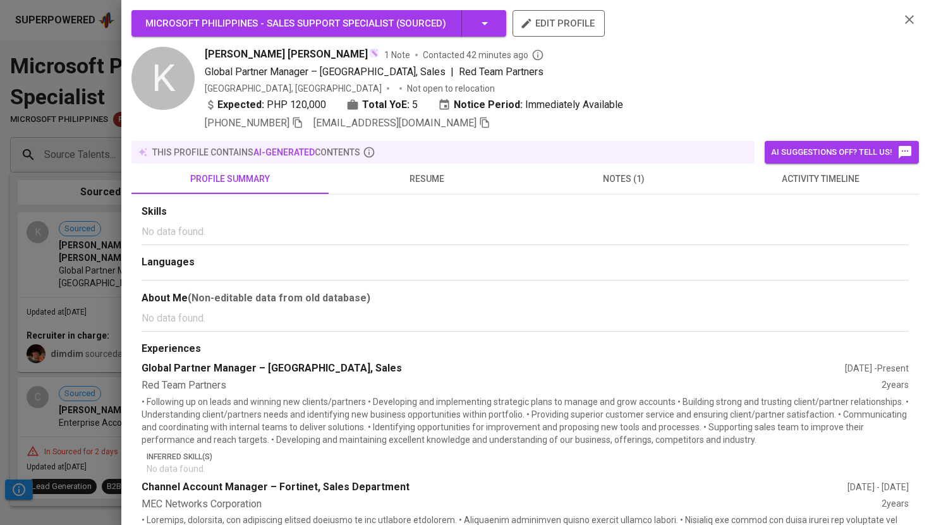
click at [479, 123] on icon "button" at bounding box center [484, 122] width 11 height 11
